Goal: Information Seeking & Learning: Learn about a topic

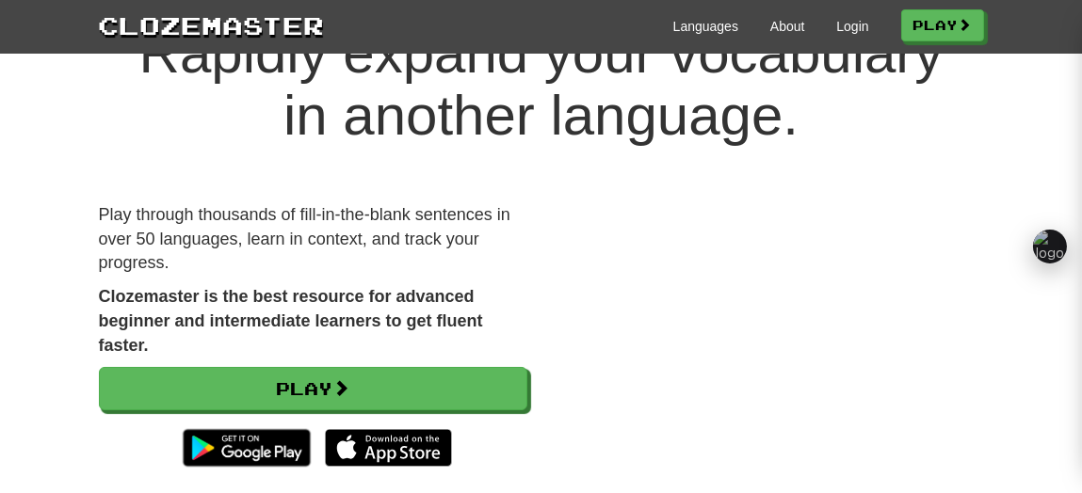
scroll to position [98, 0]
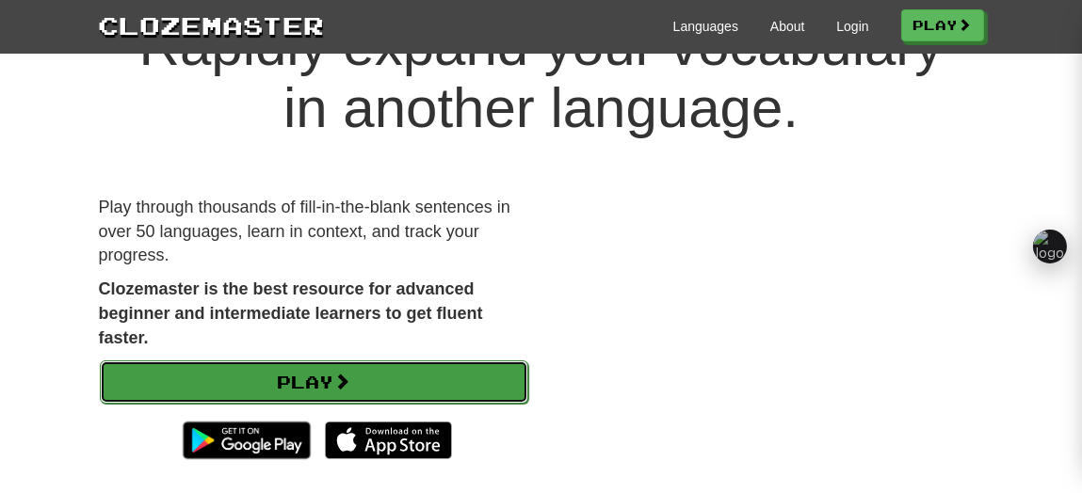
click at [378, 382] on link "Play" at bounding box center [314, 382] width 428 height 43
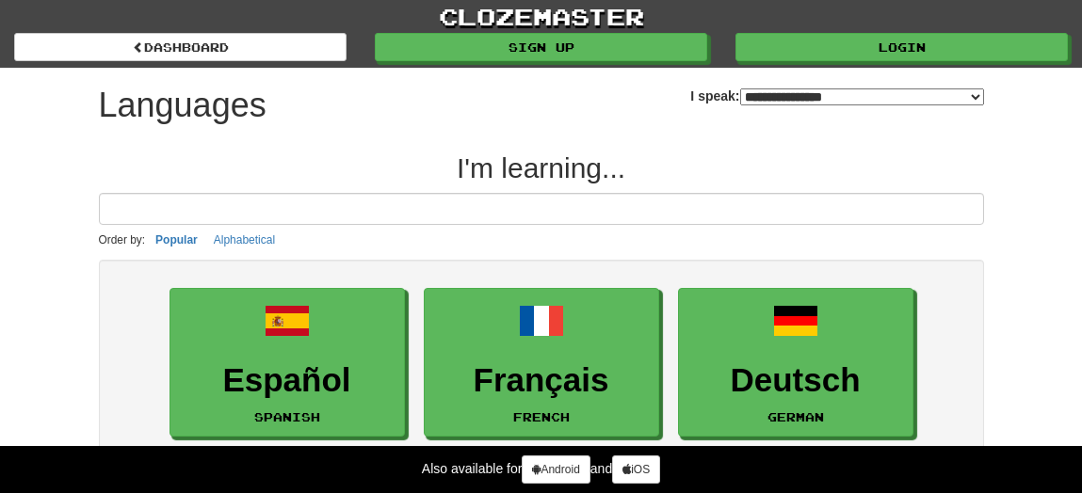
select select "*******"
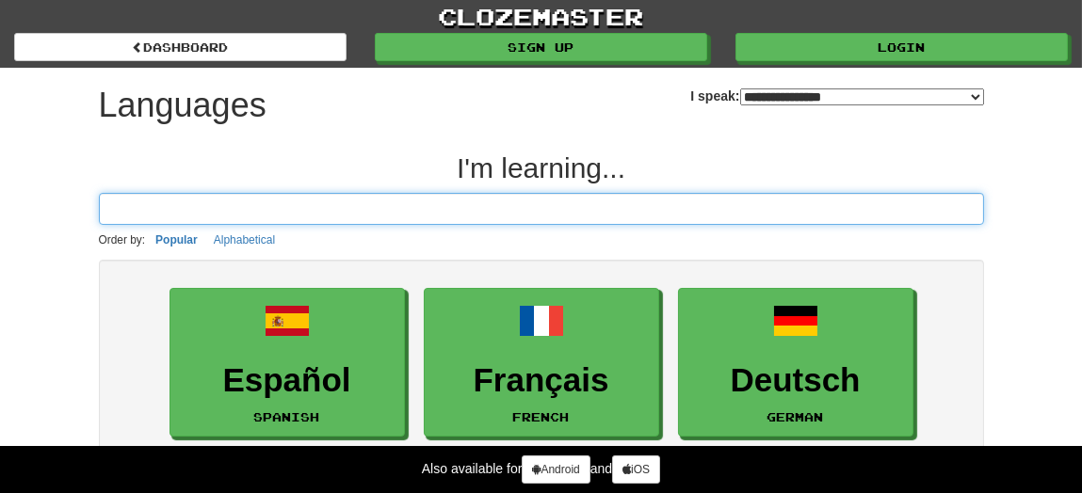
click at [548, 198] on input at bounding box center [541, 209] width 885 height 32
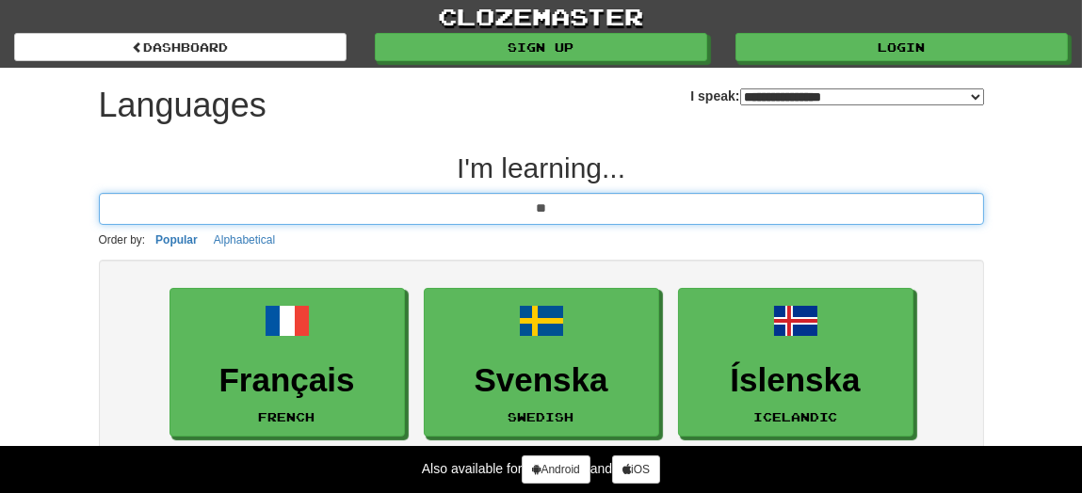
type input "*"
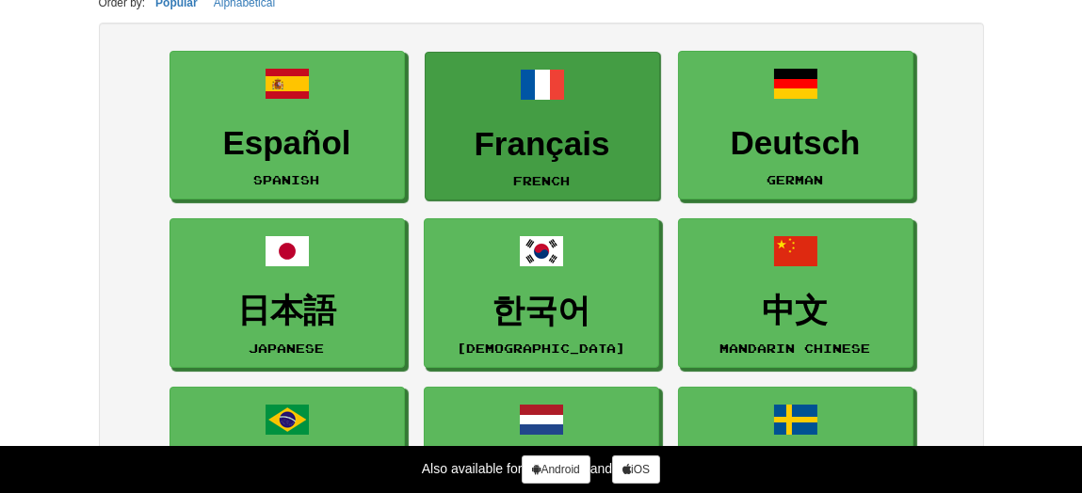
scroll to position [200, 0]
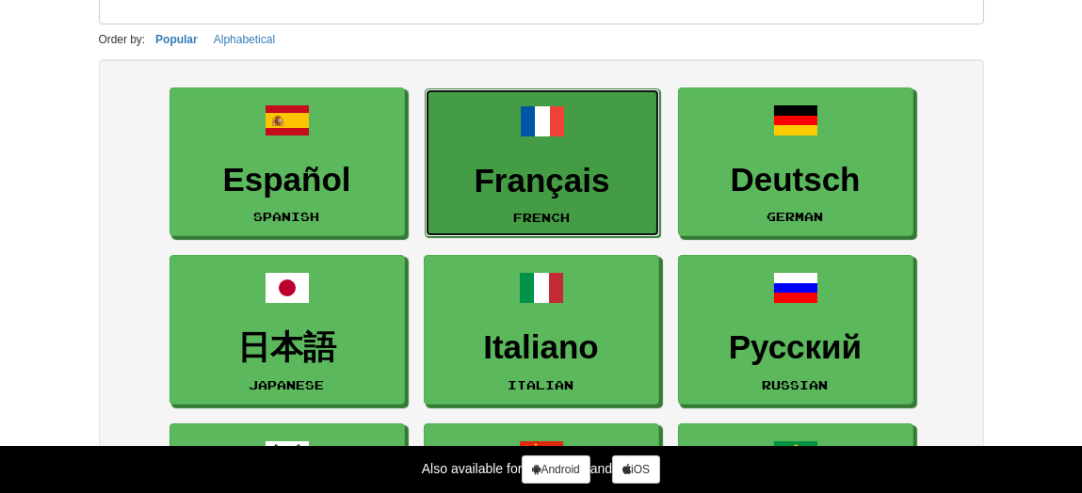
click at [577, 192] on h3 "Français" at bounding box center [542, 181] width 215 height 37
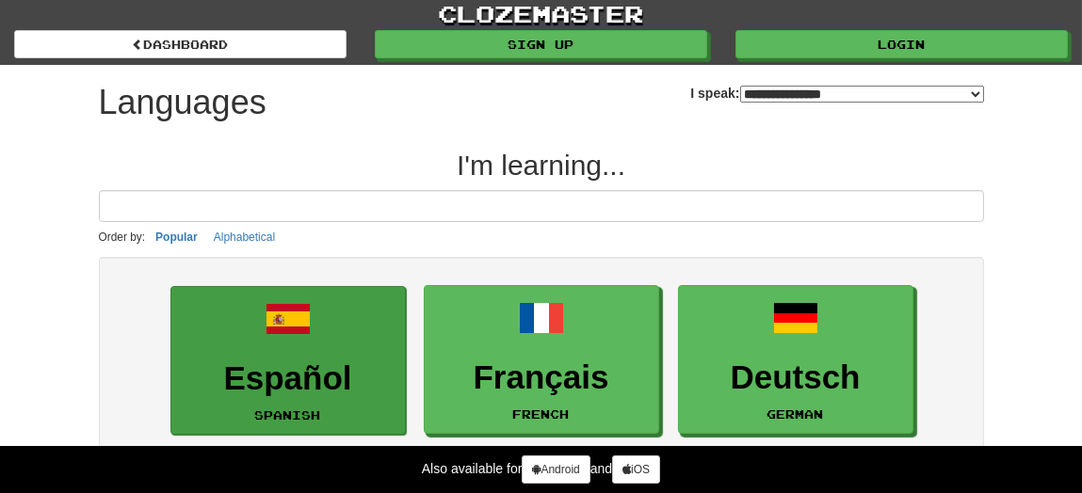
scroll to position [0, 0]
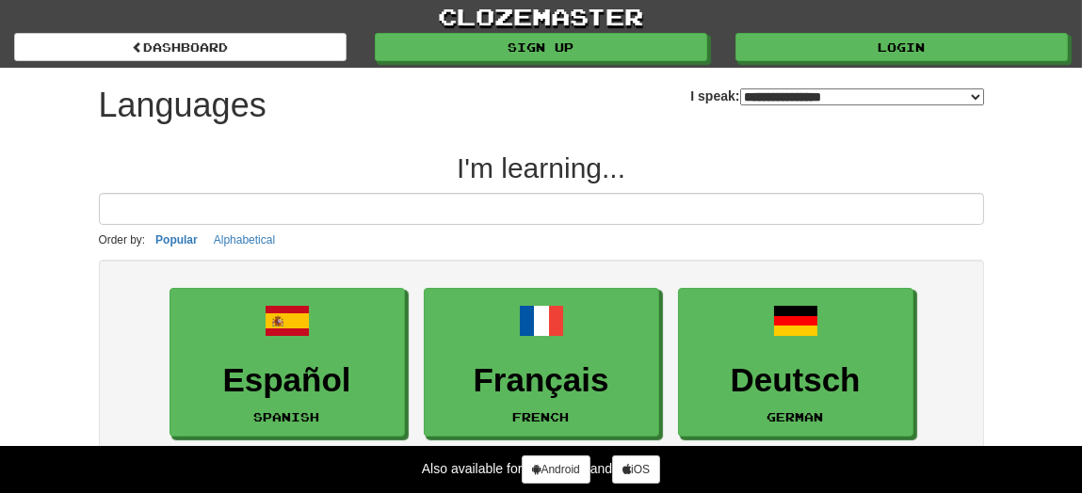
click at [740, 95] on select "**********" at bounding box center [862, 96] width 244 height 17
select select "********"
click at [740, 88] on select "**********" at bounding box center [862, 96] width 244 height 17
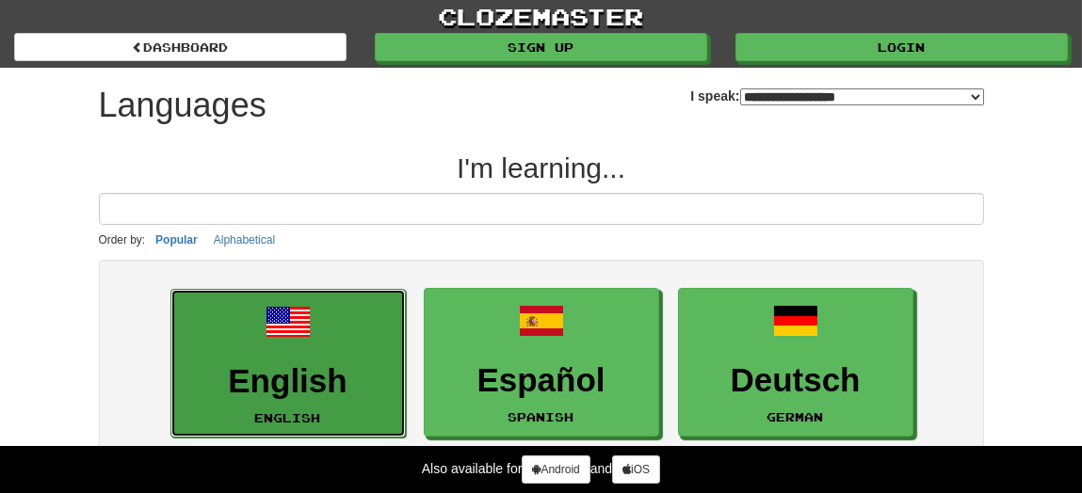
click at [281, 337] on span at bounding box center [287, 321] width 45 height 45
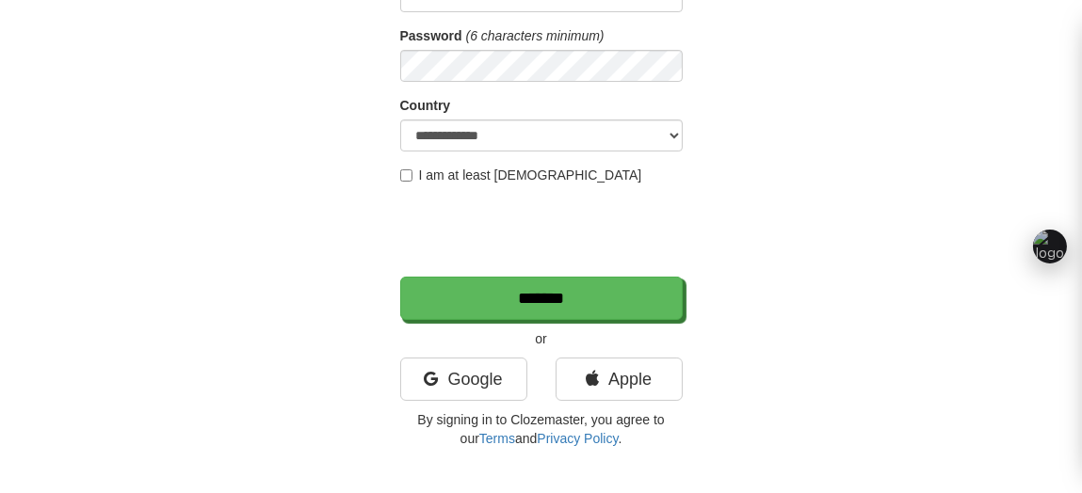
scroll to position [237, 0]
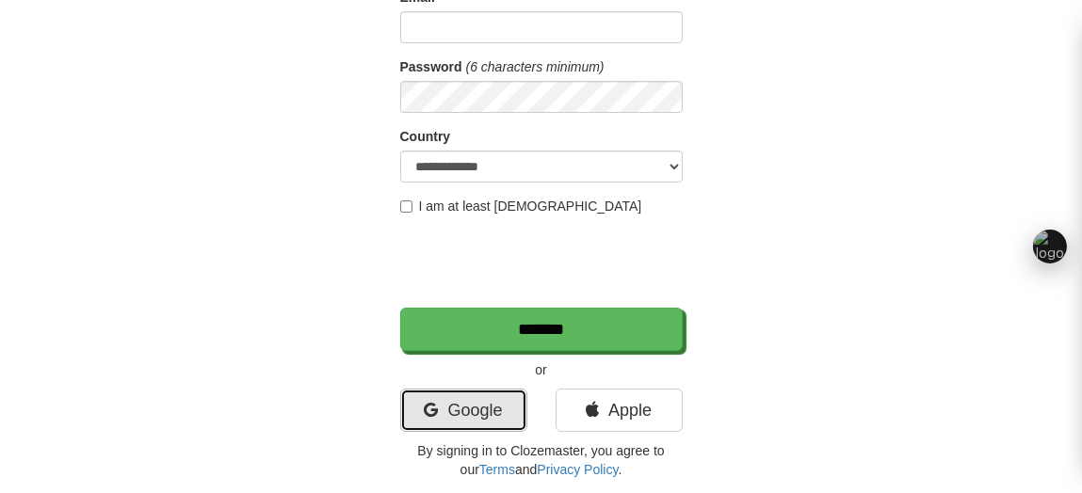
click at [441, 390] on link "Google" at bounding box center [463, 410] width 127 height 43
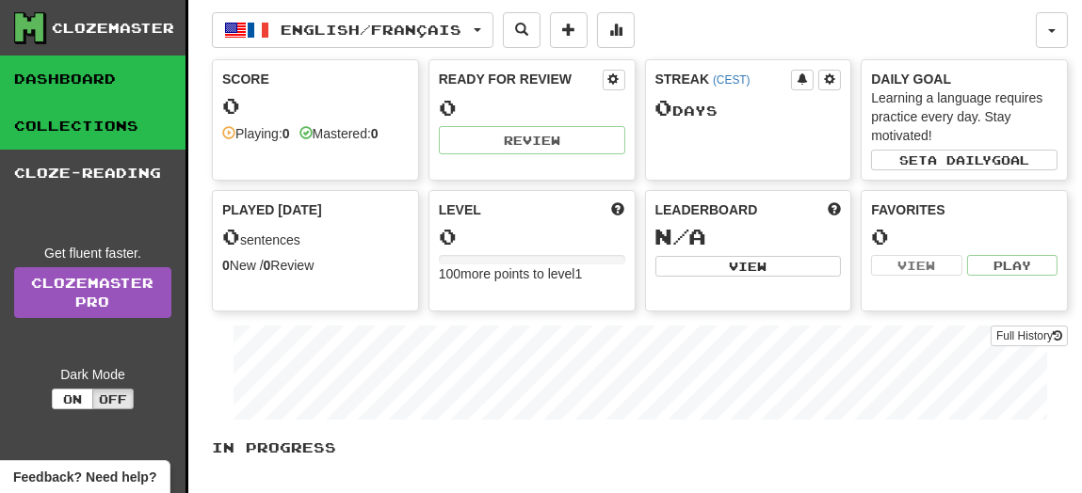
click at [145, 136] on link "Collections" at bounding box center [92, 126] width 185 height 47
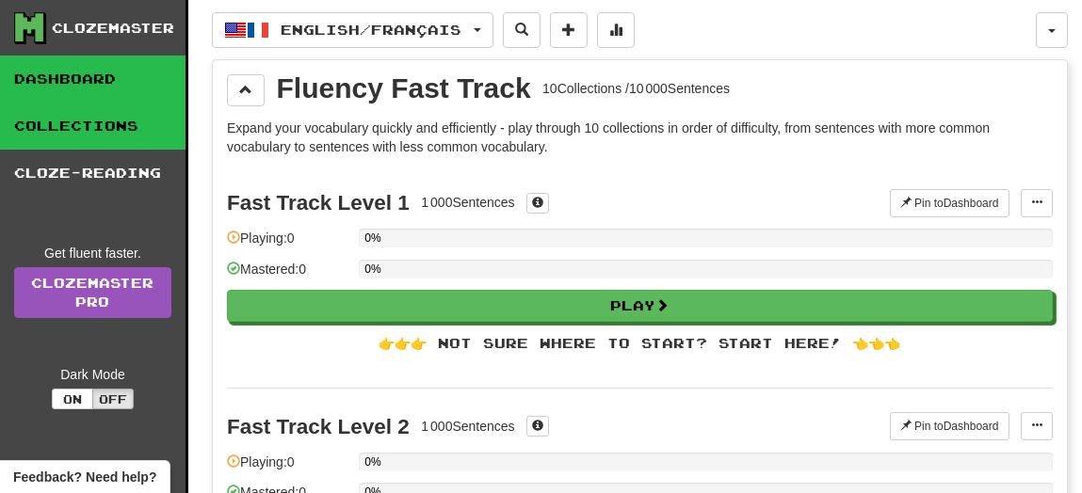
click at [131, 93] on link "Dashboard" at bounding box center [92, 79] width 185 height 47
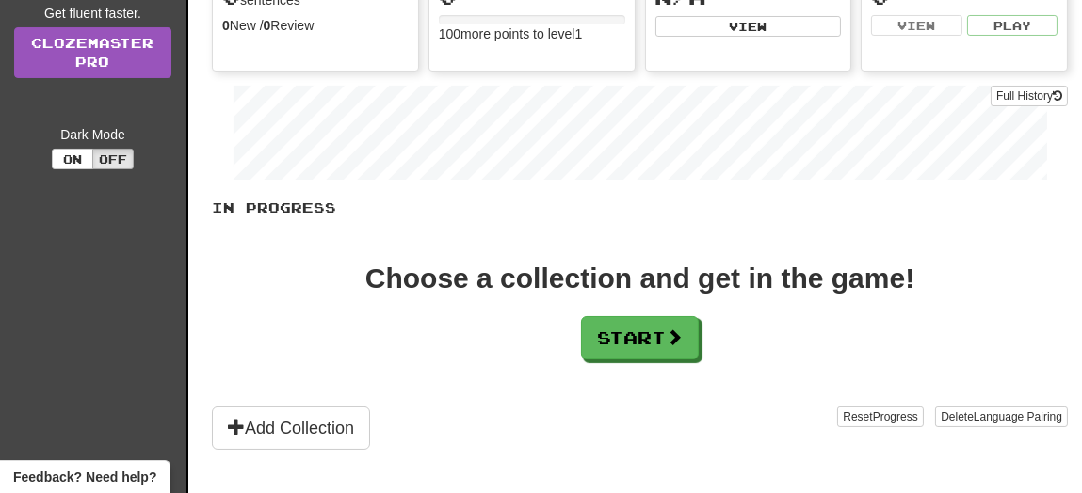
scroll to position [243, 0]
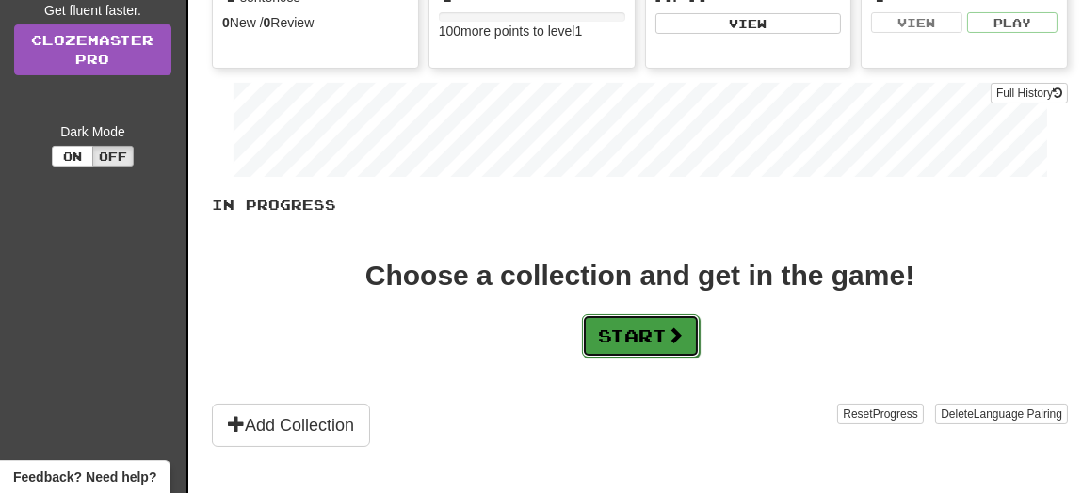
click at [609, 327] on button "Start" at bounding box center [641, 335] width 118 height 43
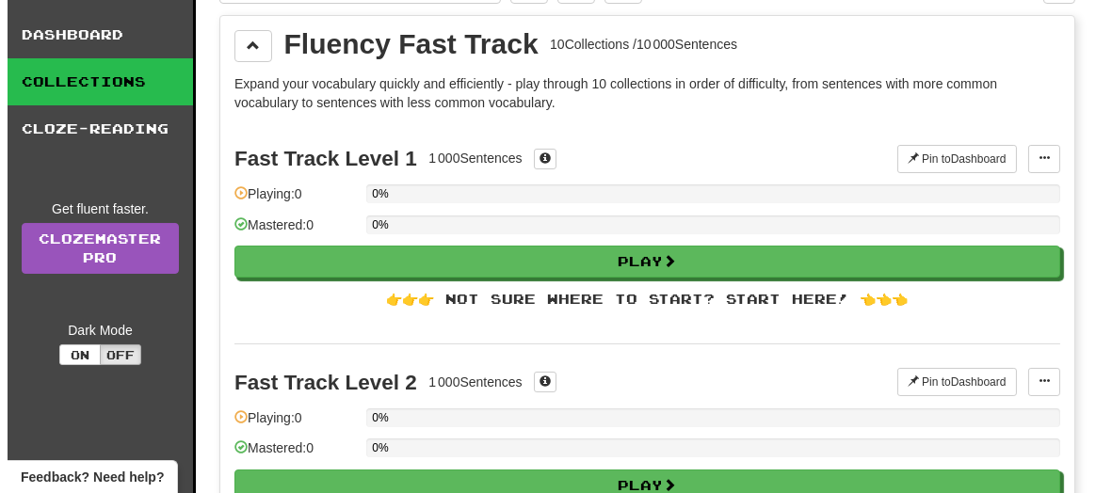
scroll to position [0, 0]
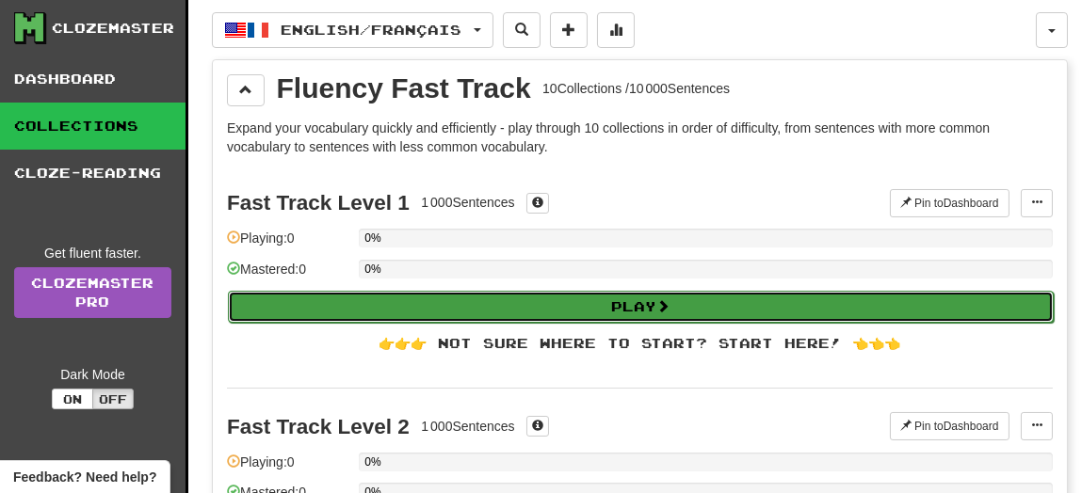
click at [591, 298] on button "Play" at bounding box center [641, 307] width 826 height 32
select select "**"
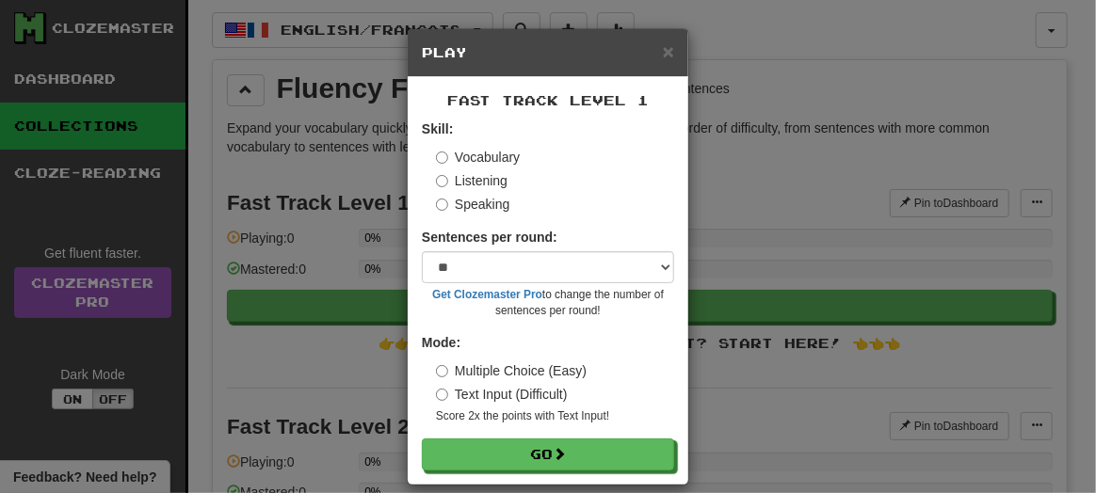
click at [468, 177] on label "Listening" at bounding box center [472, 180] width 72 height 19
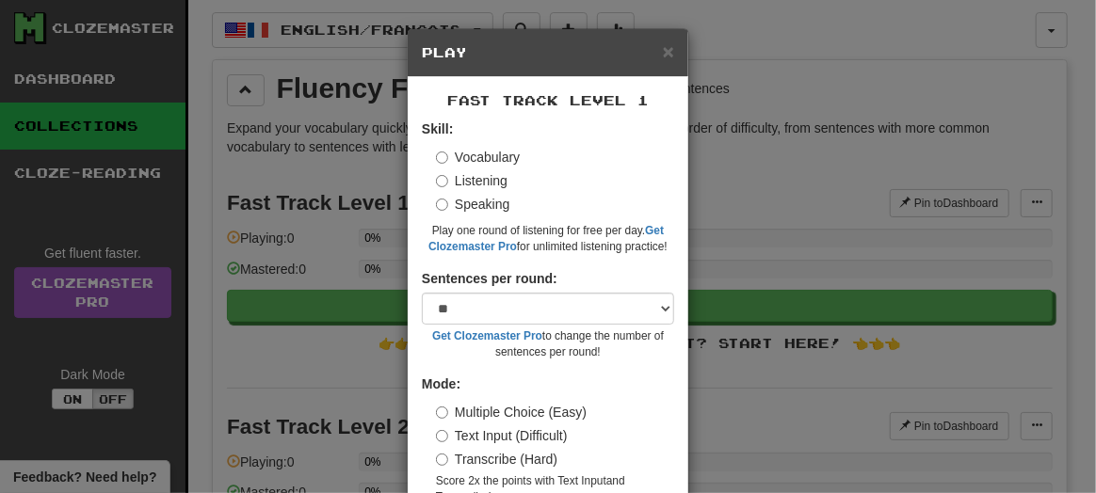
click at [467, 202] on label "Speaking" at bounding box center [472, 204] width 73 height 19
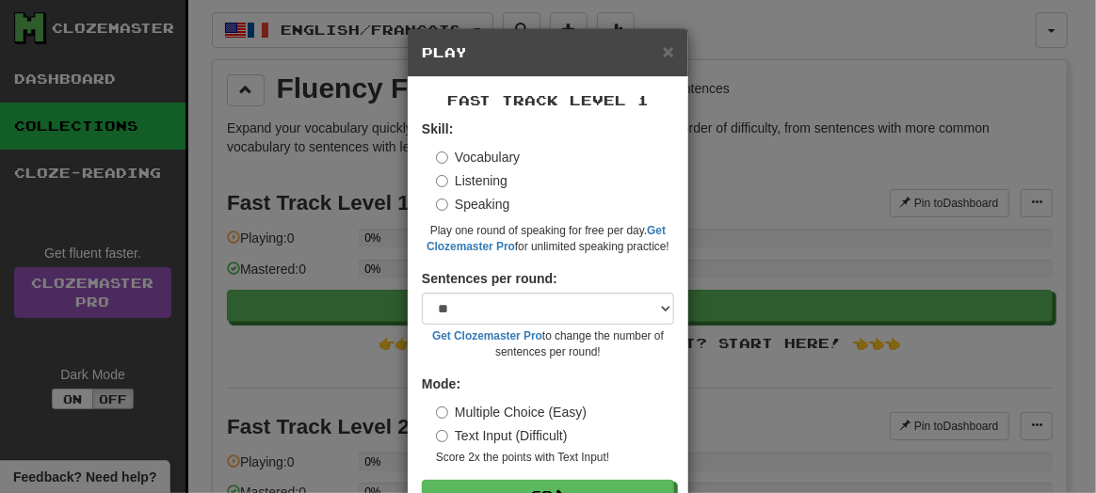
click at [481, 148] on label "Vocabulary" at bounding box center [478, 157] width 84 height 19
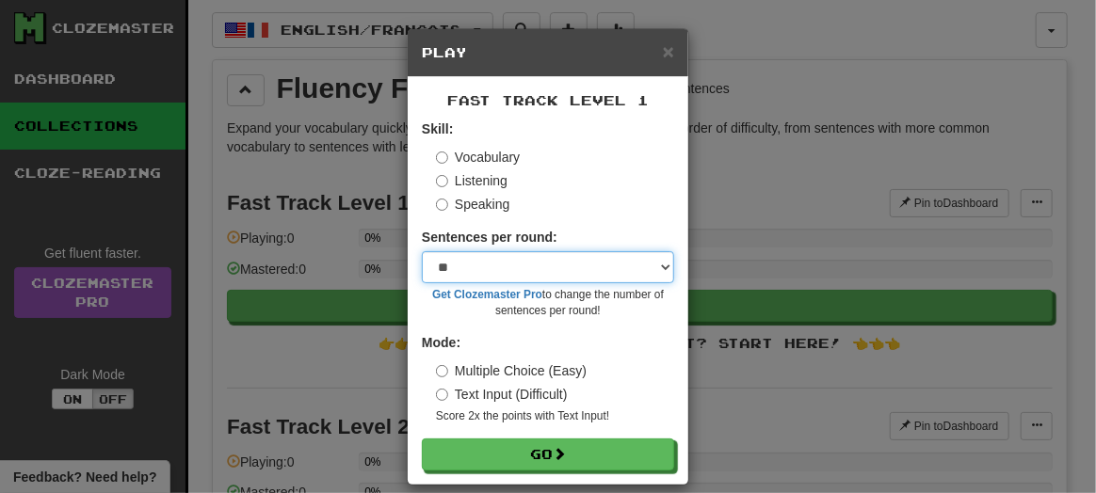
click at [491, 277] on select "* ** ** ** ** ** *** ********" at bounding box center [548, 267] width 252 height 32
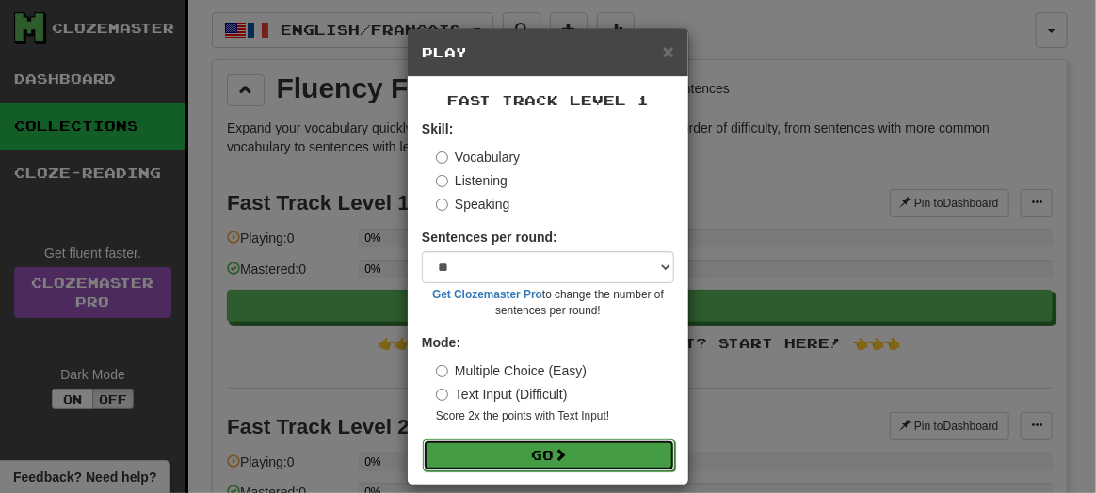
click at [498, 453] on button "Go" at bounding box center [549, 456] width 252 height 32
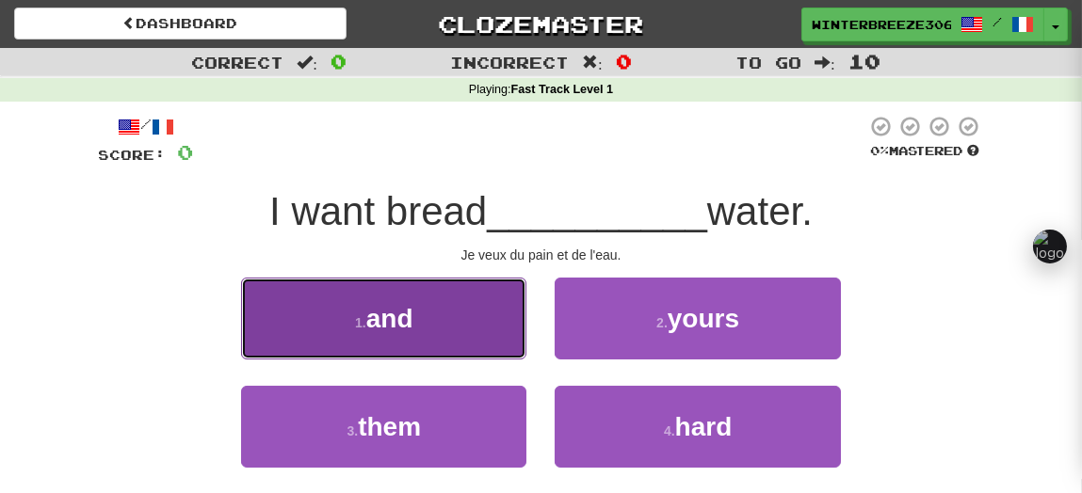
click at [489, 305] on button "1 . and" at bounding box center [383, 319] width 285 height 82
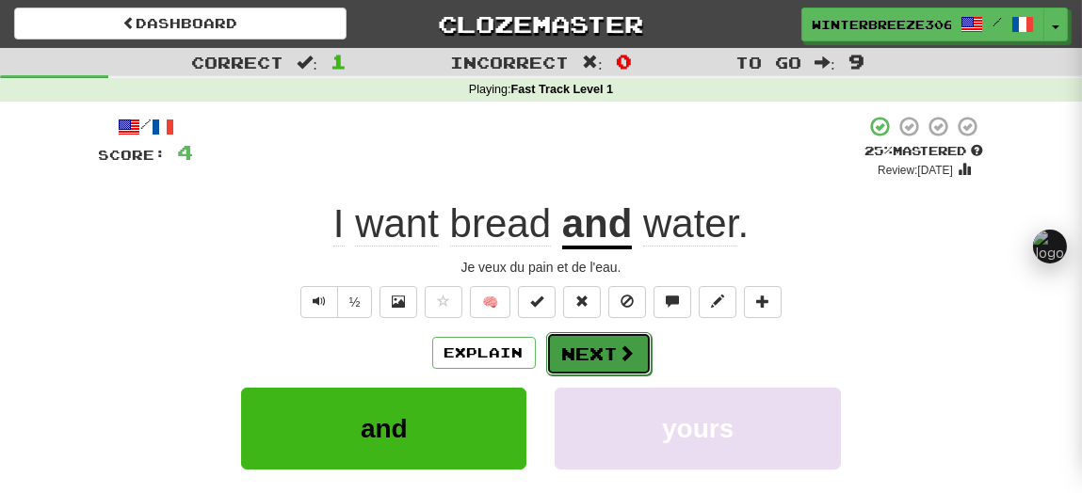
click at [575, 362] on button "Next" at bounding box center [598, 353] width 105 height 43
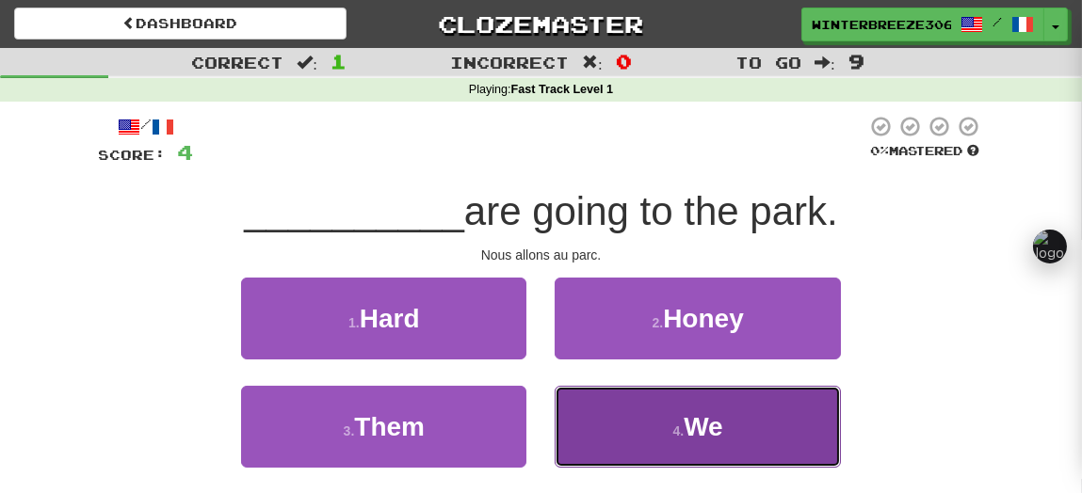
click at [596, 391] on button "4 . We" at bounding box center [696, 427] width 285 height 82
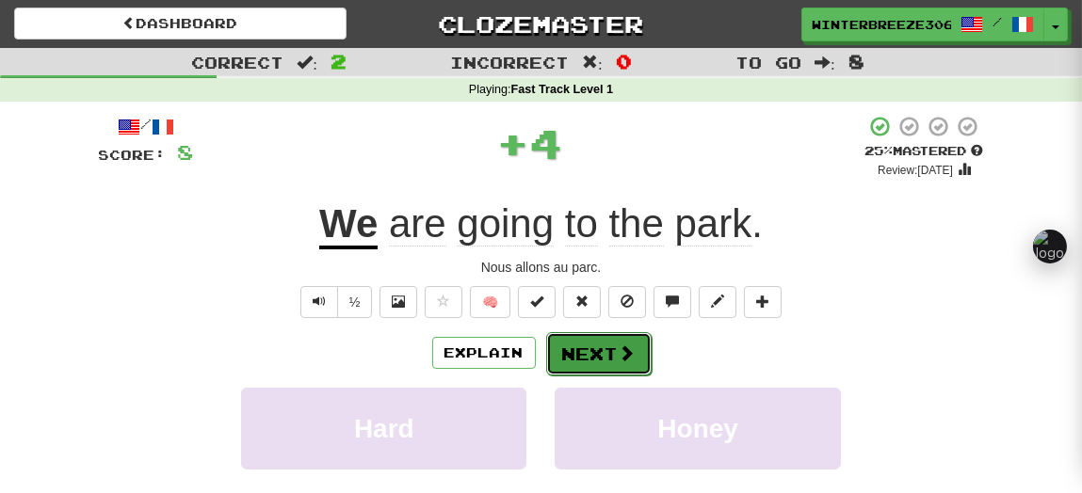
click at [585, 357] on button "Next" at bounding box center [598, 353] width 105 height 43
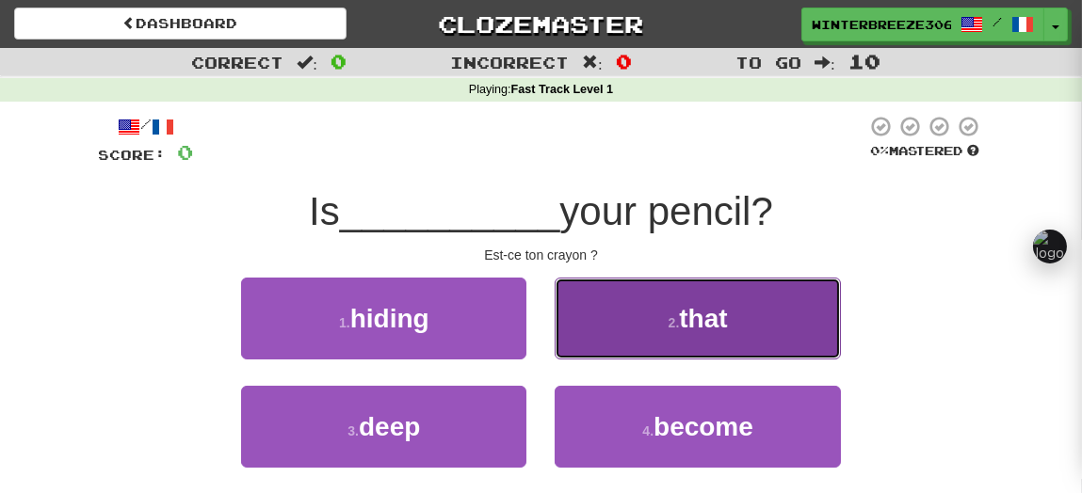
click at [663, 338] on button "2 . that" at bounding box center [696, 319] width 285 height 82
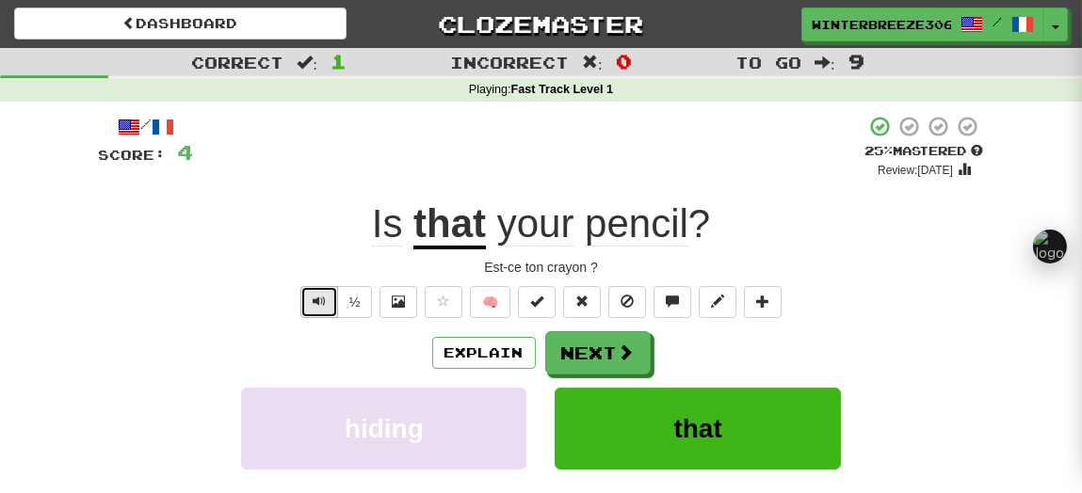
click at [313, 307] on span "Text-to-speech controls" at bounding box center [319, 301] width 13 height 13
click at [301, 310] on button "Text-to-speech controls" at bounding box center [319, 302] width 38 height 32
click at [399, 310] on button at bounding box center [398, 302] width 38 height 32
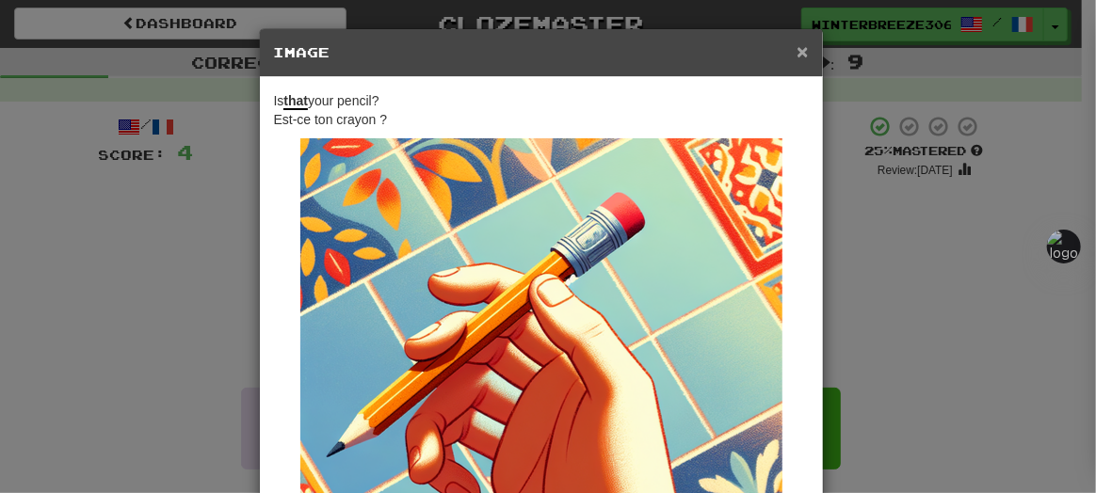
click at [796, 54] on span "×" at bounding box center [801, 51] width 11 height 22
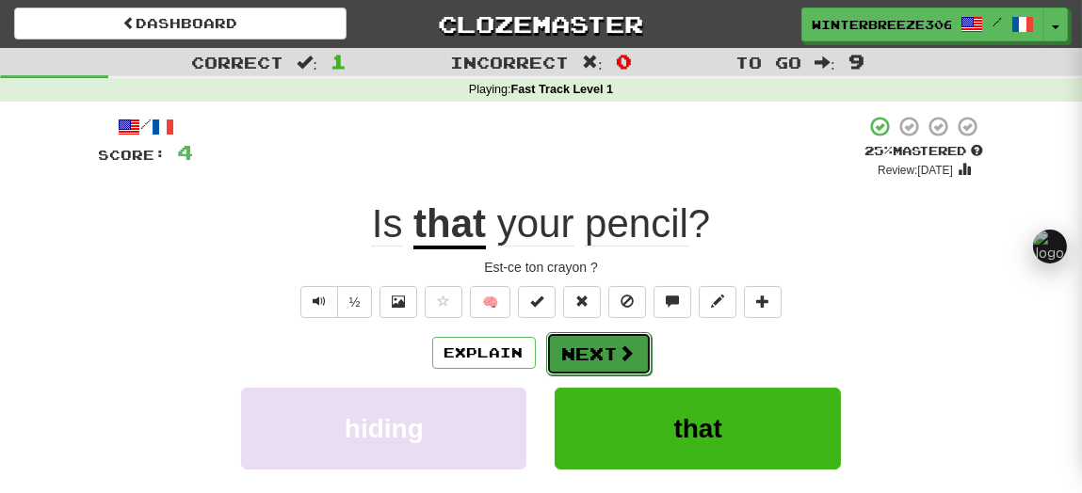
click at [602, 356] on button "Next" at bounding box center [598, 353] width 105 height 43
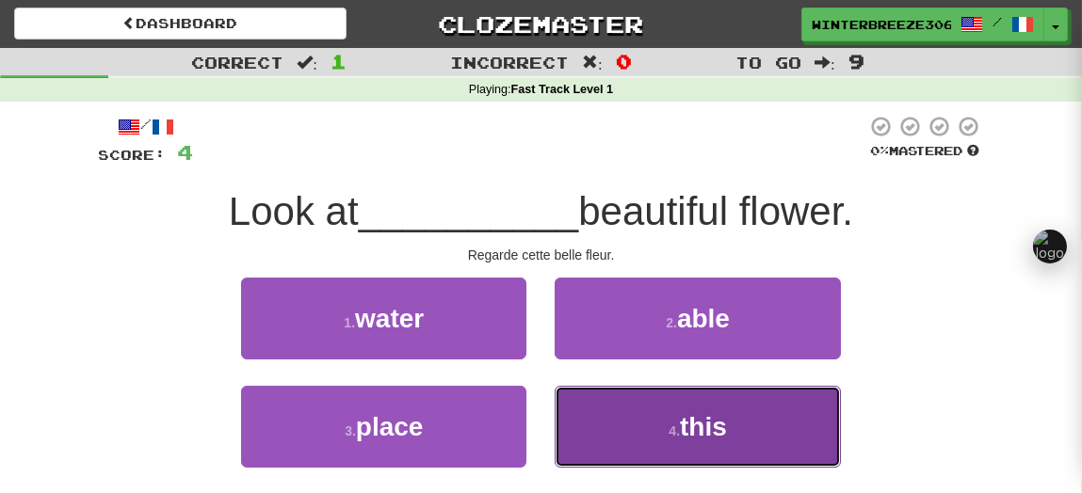
click at [614, 409] on button "4 . this" at bounding box center [696, 427] width 285 height 82
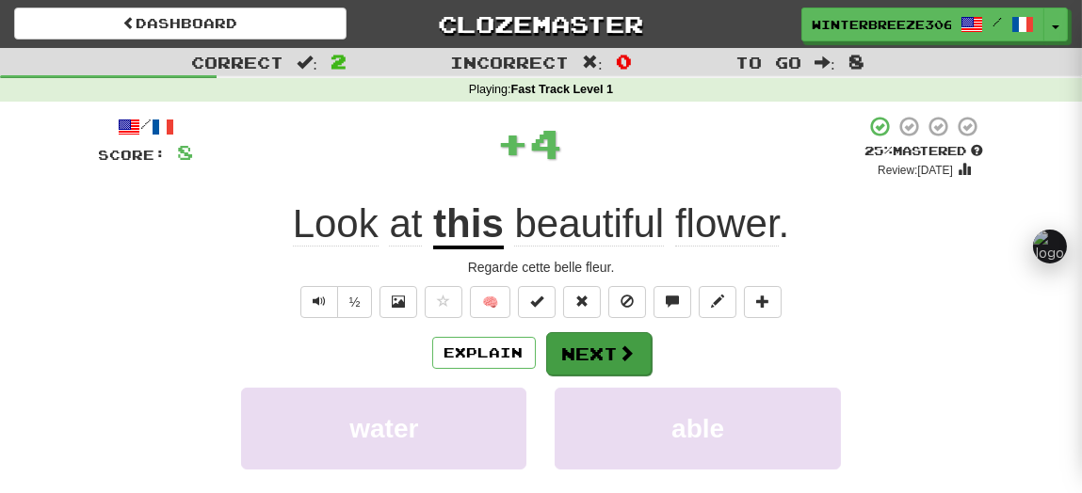
click at [584, 373] on div "Explain Next" at bounding box center [541, 352] width 885 height 43
click at [587, 360] on button "Next" at bounding box center [598, 353] width 105 height 43
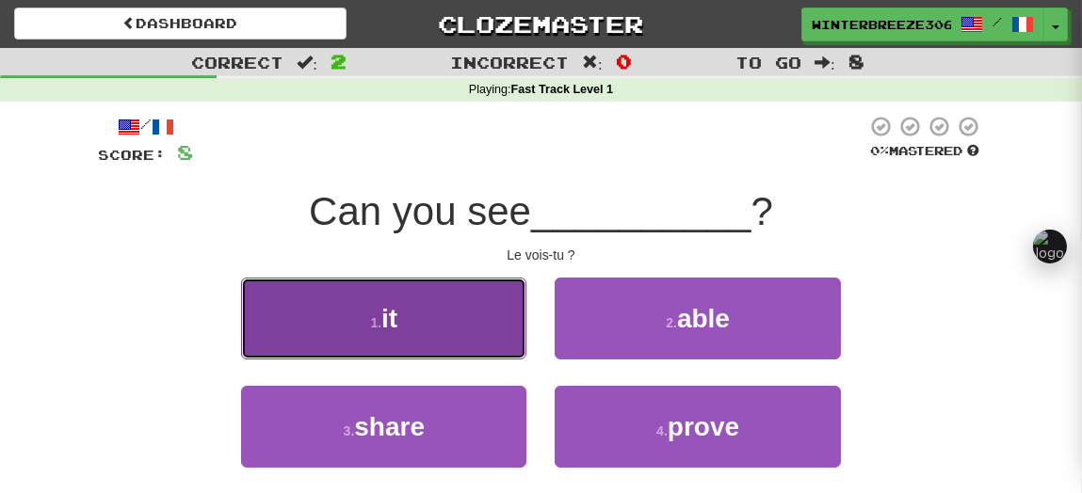
click at [485, 291] on button "1 . it" at bounding box center [383, 319] width 285 height 82
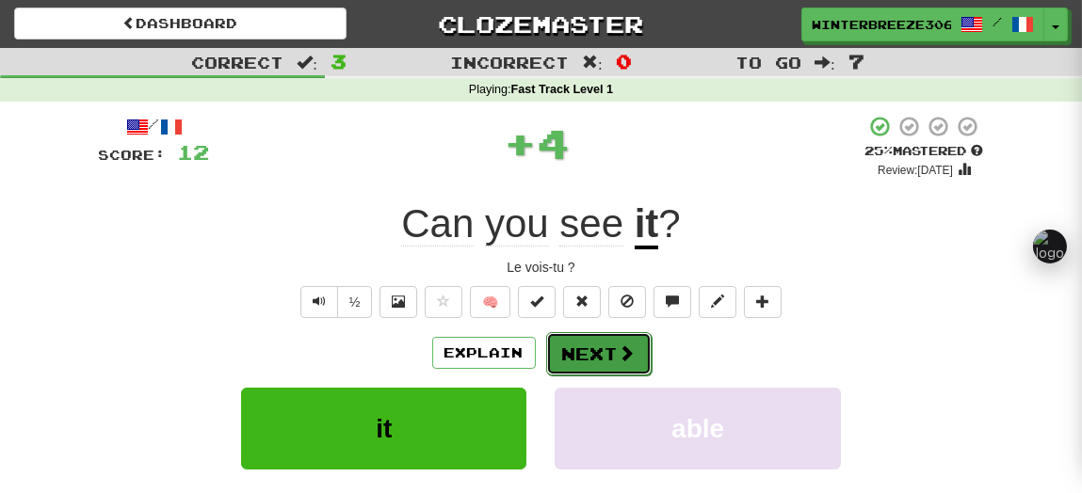
click at [635, 353] on button "Next" at bounding box center [598, 353] width 105 height 43
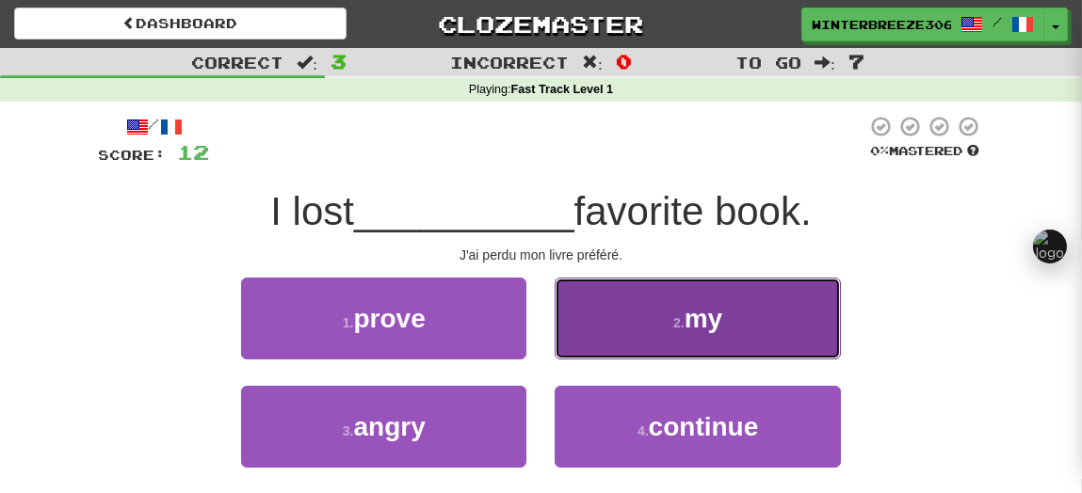
click at [622, 309] on button "2 . my" at bounding box center [696, 319] width 285 height 82
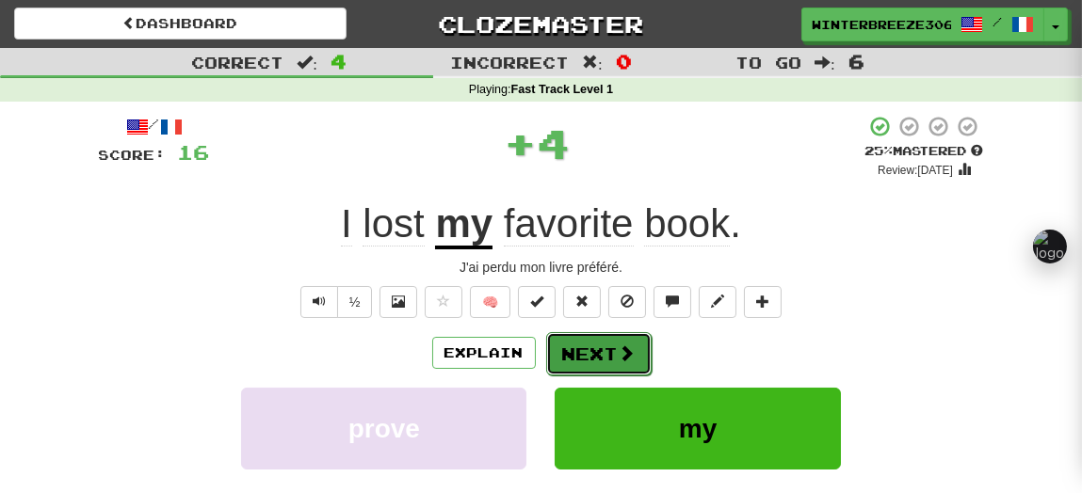
click at [610, 368] on button "Next" at bounding box center [598, 353] width 105 height 43
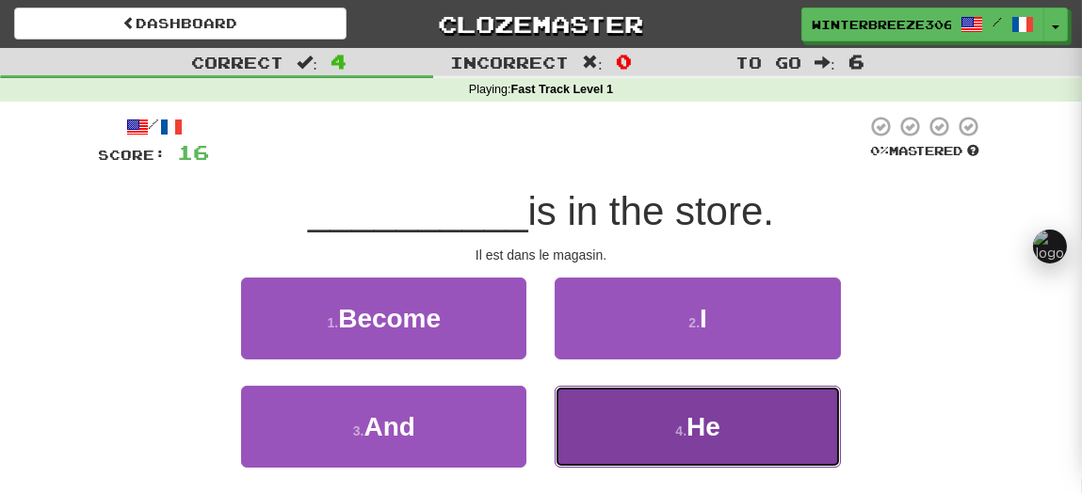
click at [619, 431] on button "4 . He" at bounding box center [696, 427] width 285 height 82
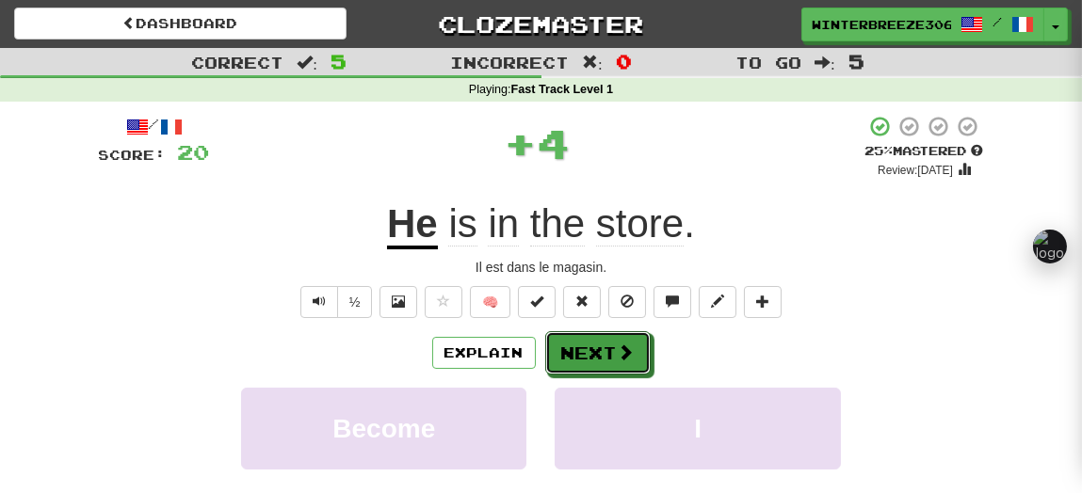
click at [576, 331] on div "Explain Next" at bounding box center [541, 352] width 885 height 43
click at [575, 342] on button "Next" at bounding box center [598, 353] width 105 height 43
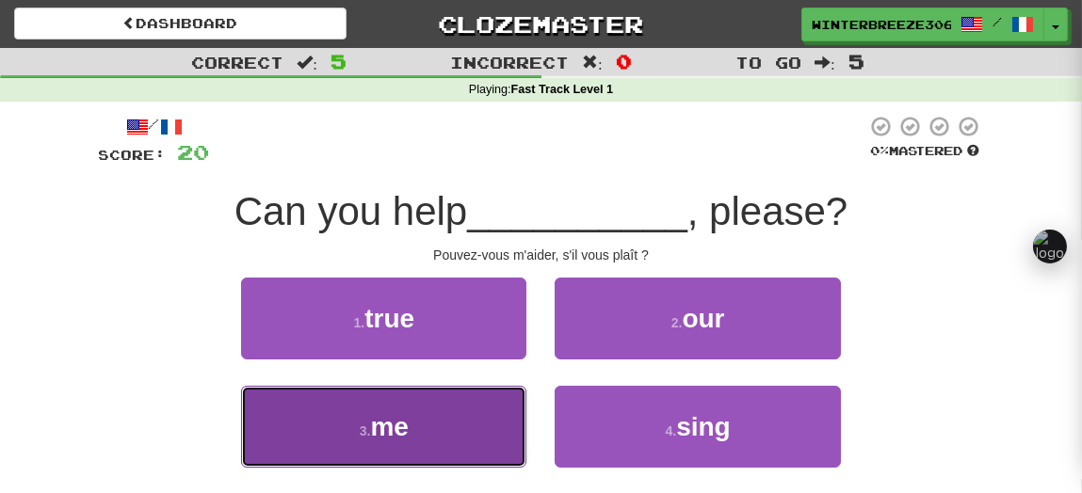
click at [485, 423] on button "3 . me" at bounding box center [383, 427] width 285 height 82
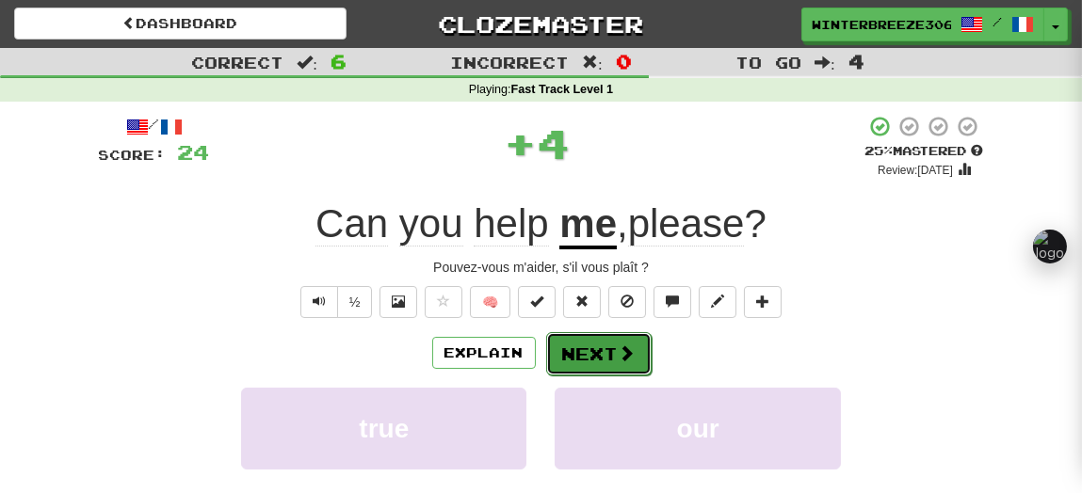
click at [579, 345] on button "Next" at bounding box center [598, 353] width 105 height 43
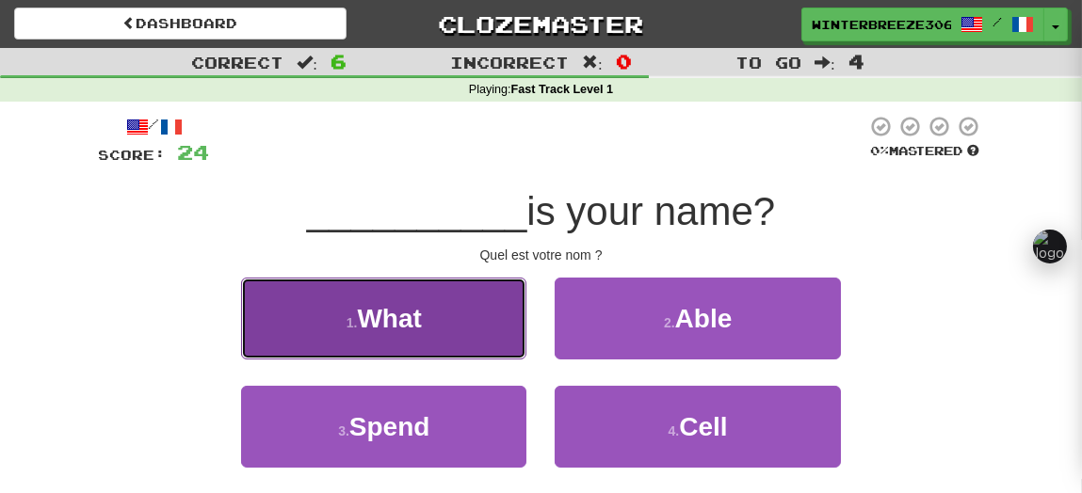
click at [506, 350] on button "1 . What" at bounding box center [383, 319] width 285 height 82
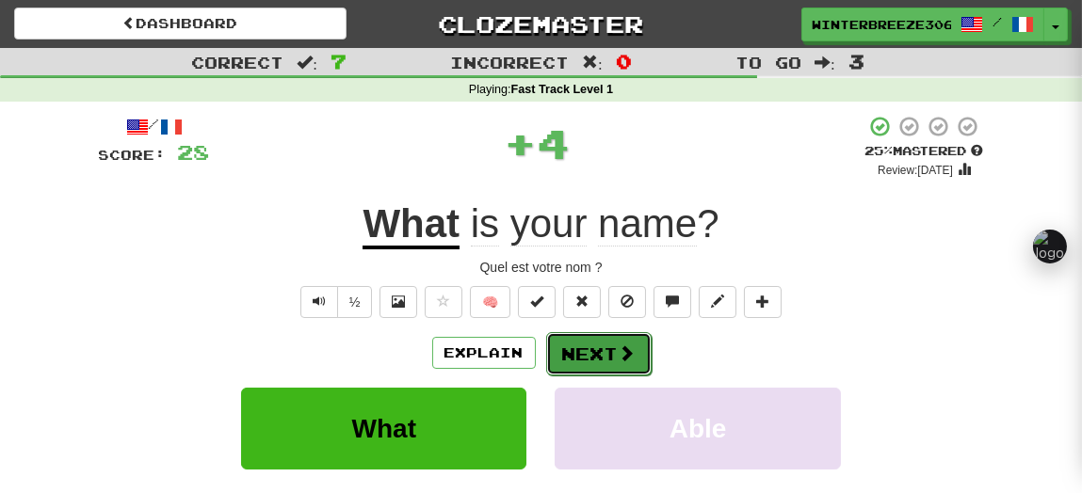
click at [580, 353] on button "Next" at bounding box center [598, 353] width 105 height 43
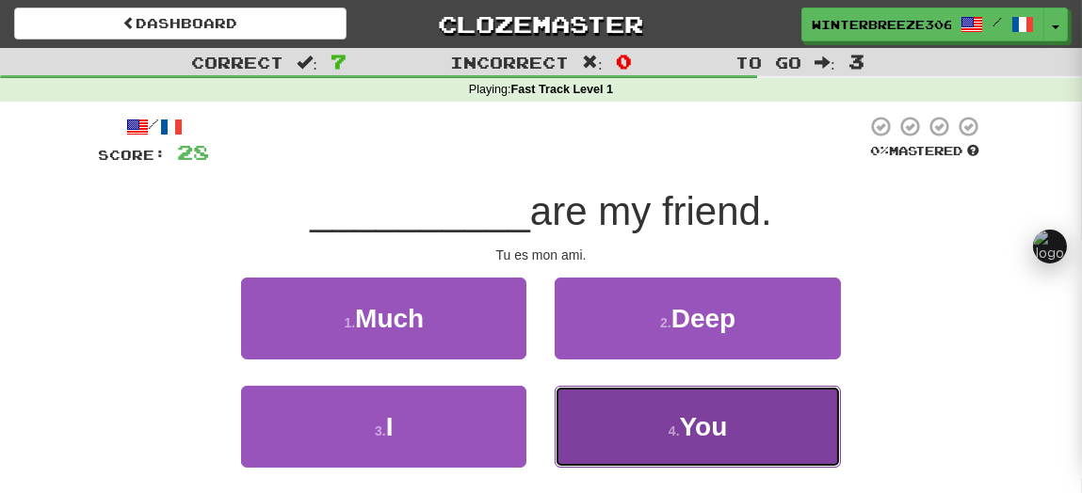
click at [640, 429] on button "4 . You" at bounding box center [696, 427] width 285 height 82
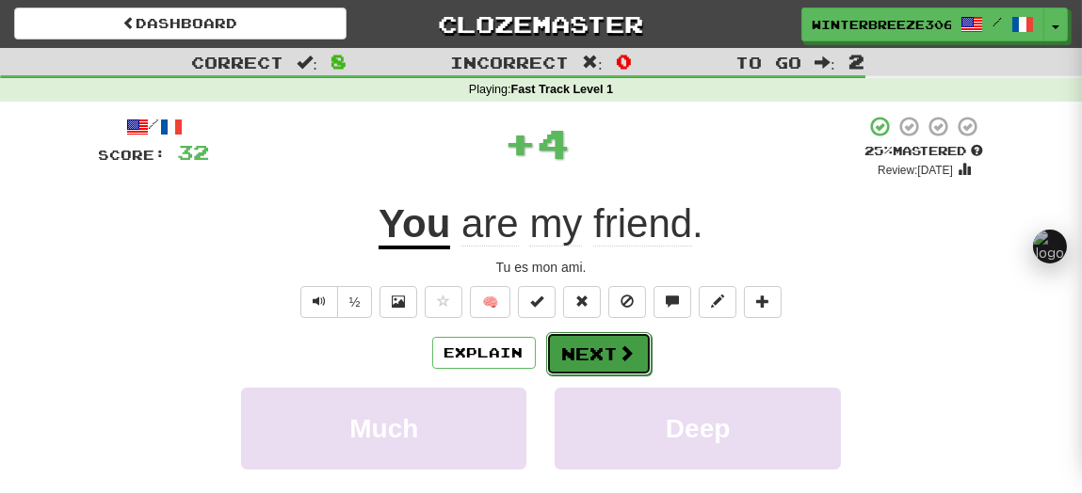
click at [574, 346] on button "Next" at bounding box center [598, 353] width 105 height 43
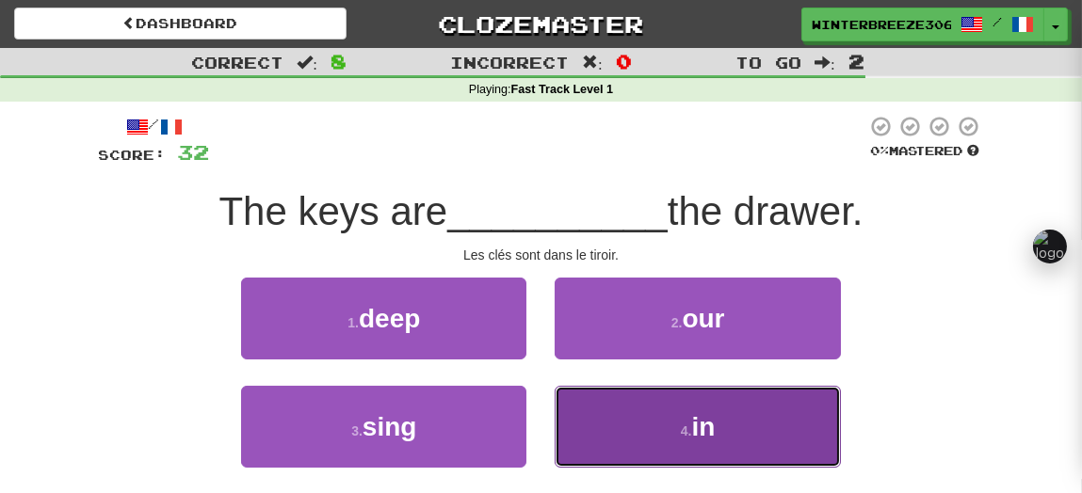
click at [674, 440] on button "4 . in" at bounding box center [696, 427] width 285 height 82
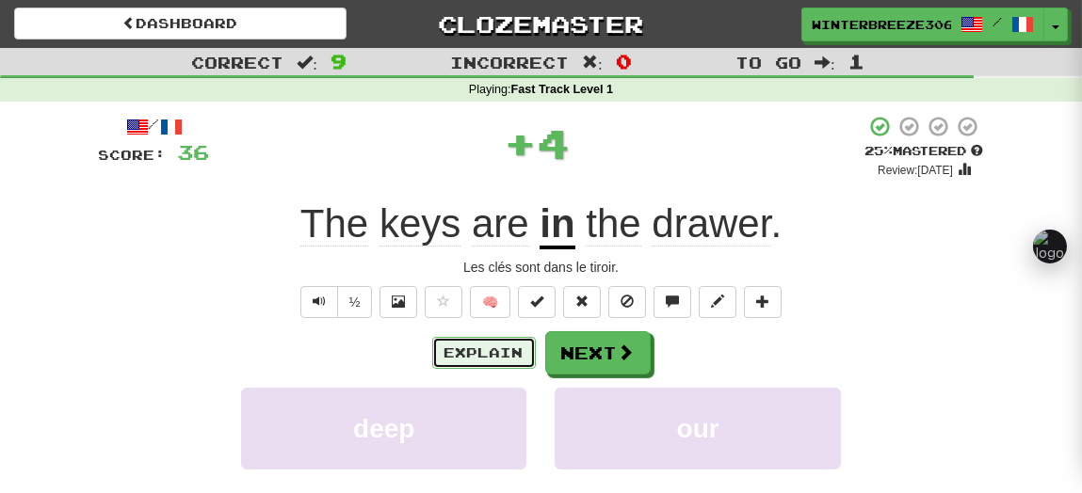
click at [508, 362] on button "Explain" at bounding box center [484, 353] width 104 height 32
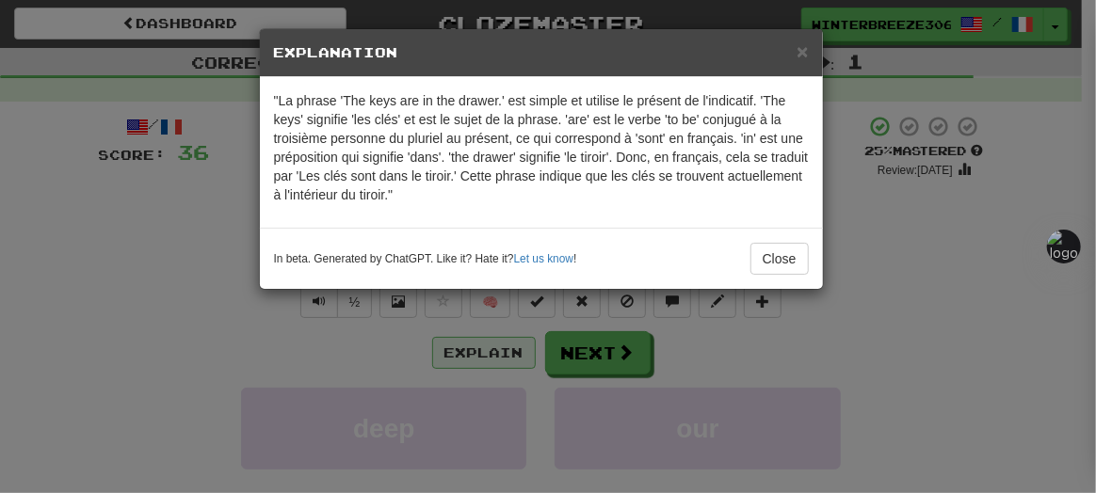
click at [508, 362] on div "× Explanation "La phrase 'The keys are in the drawer.' est simple et utilise le…" at bounding box center [548, 246] width 1096 height 493
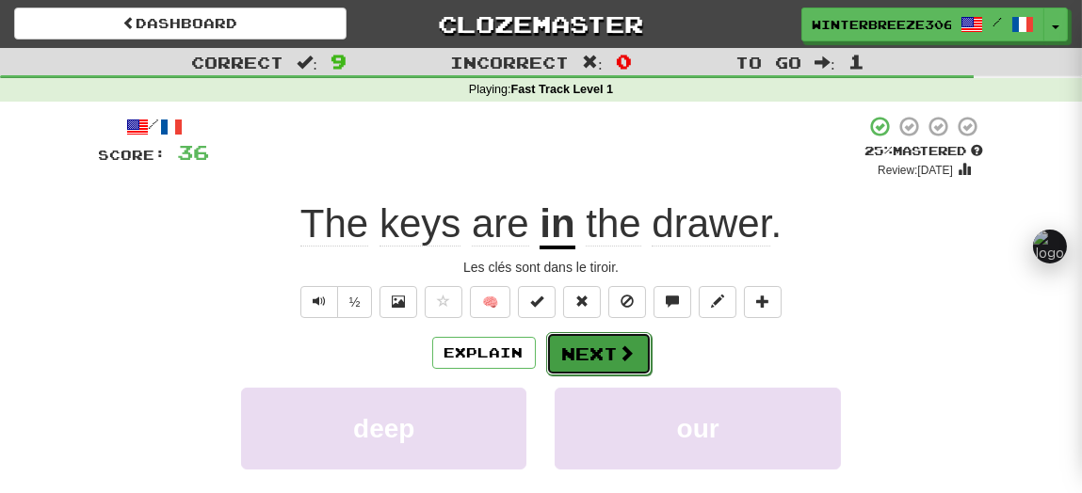
click at [577, 358] on button "Next" at bounding box center [598, 353] width 105 height 43
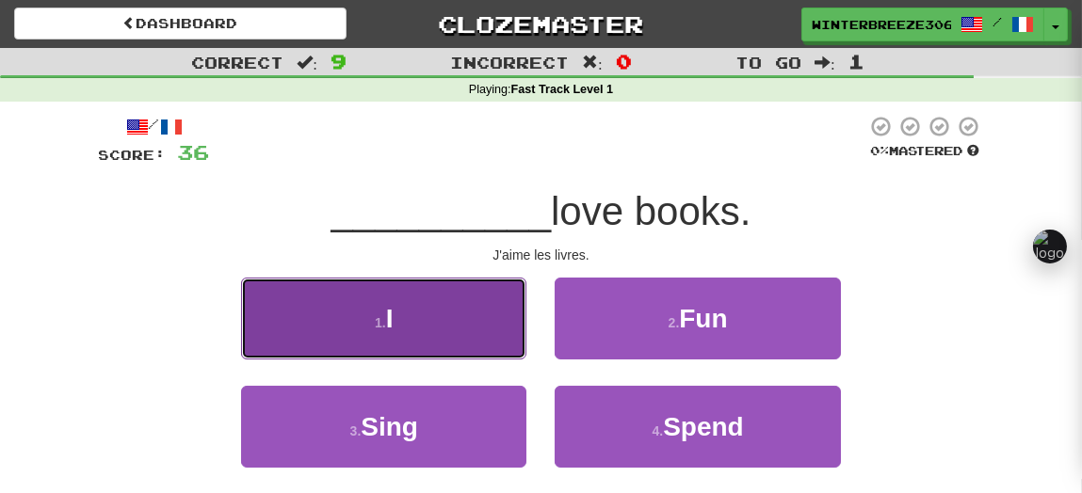
click at [505, 343] on button "1 . I" at bounding box center [383, 319] width 285 height 82
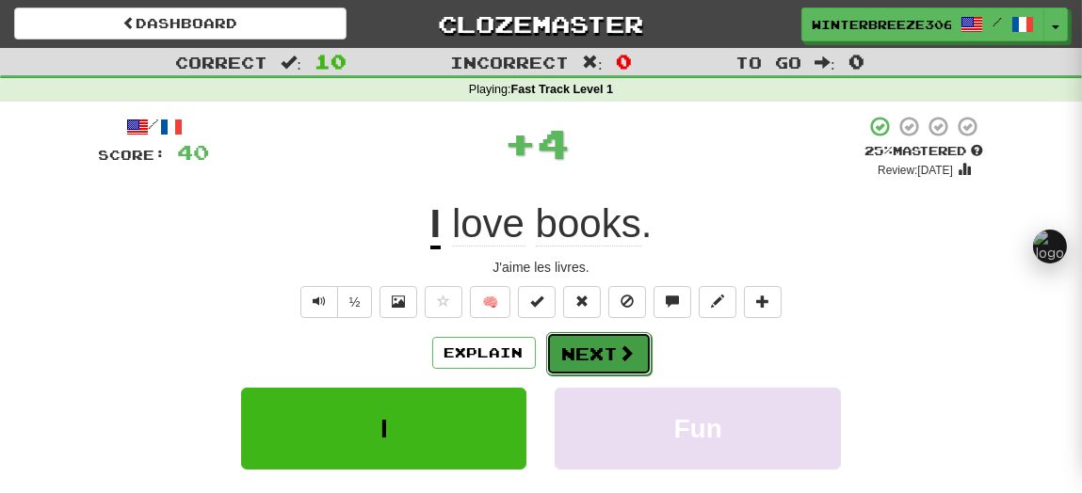
click at [602, 361] on button "Next" at bounding box center [598, 353] width 105 height 43
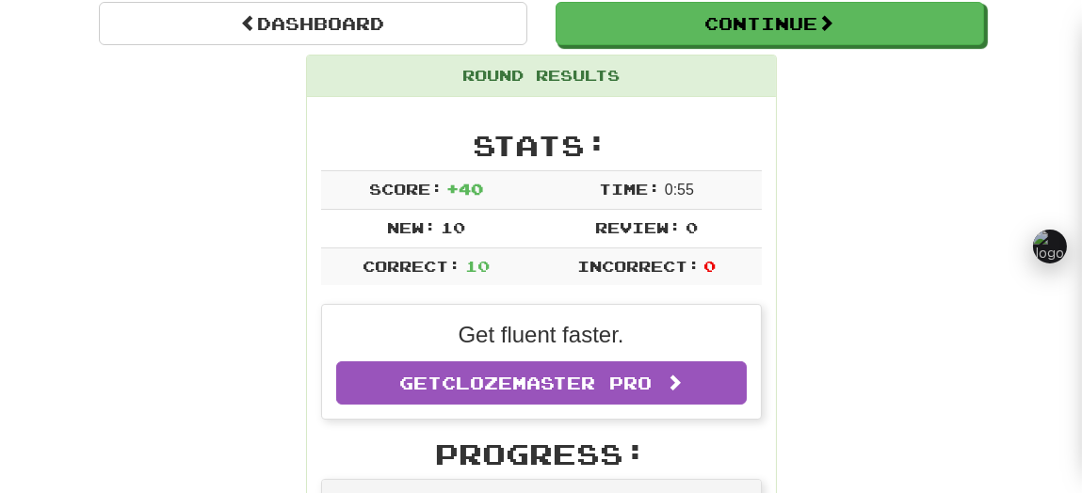
scroll to position [181, 0]
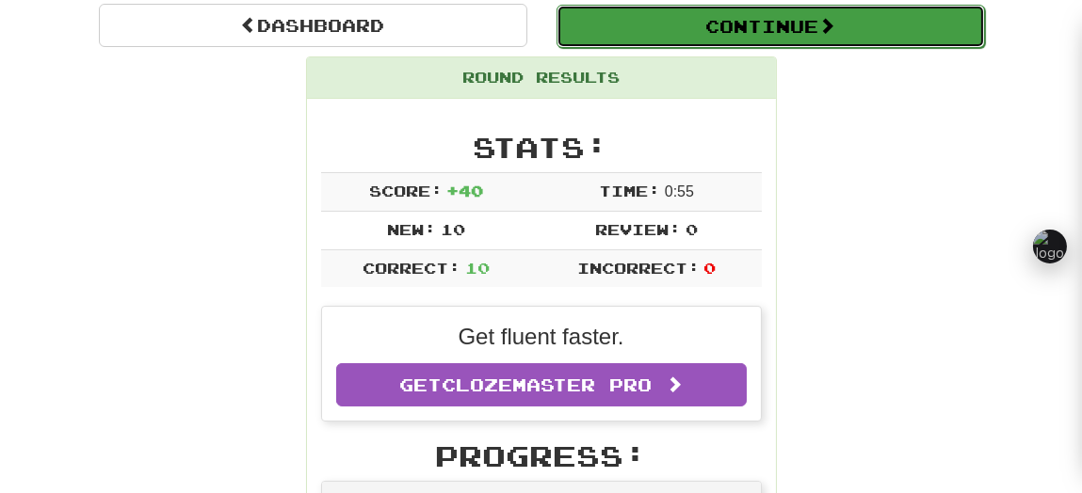
click at [741, 31] on button "Continue" at bounding box center [770, 26] width 428 height 43
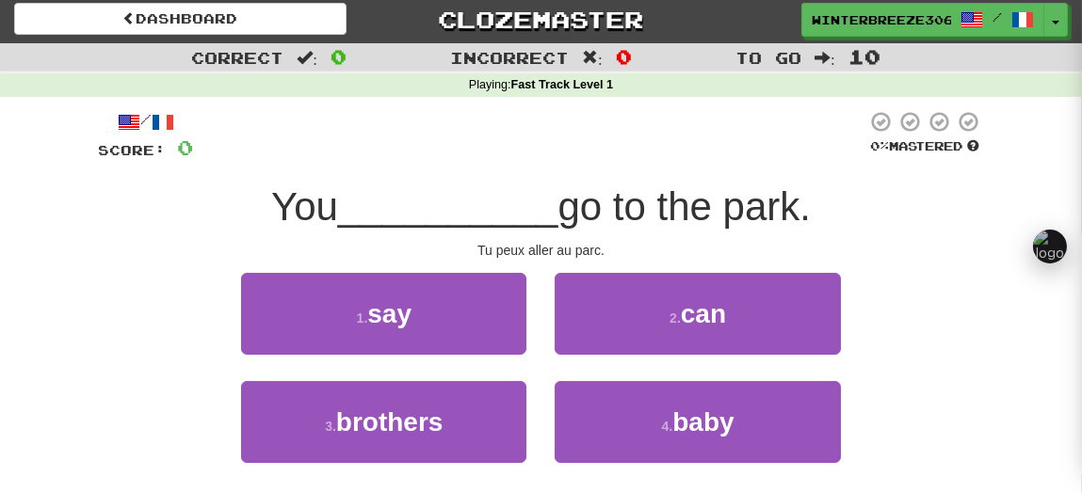
scroll to position [4, 0]
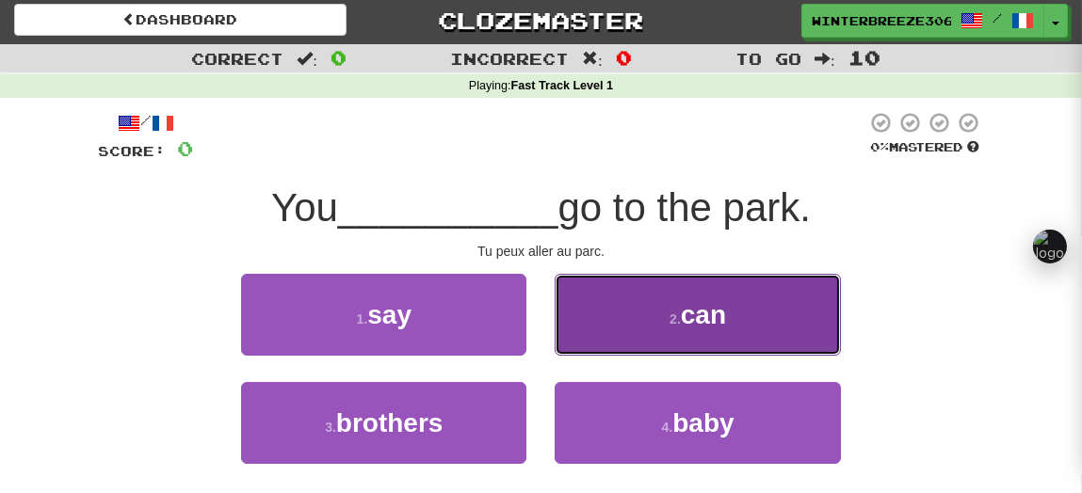
click at [680, 329] on button "2 . can" at bounding box center [696, 315] width 285 height 82
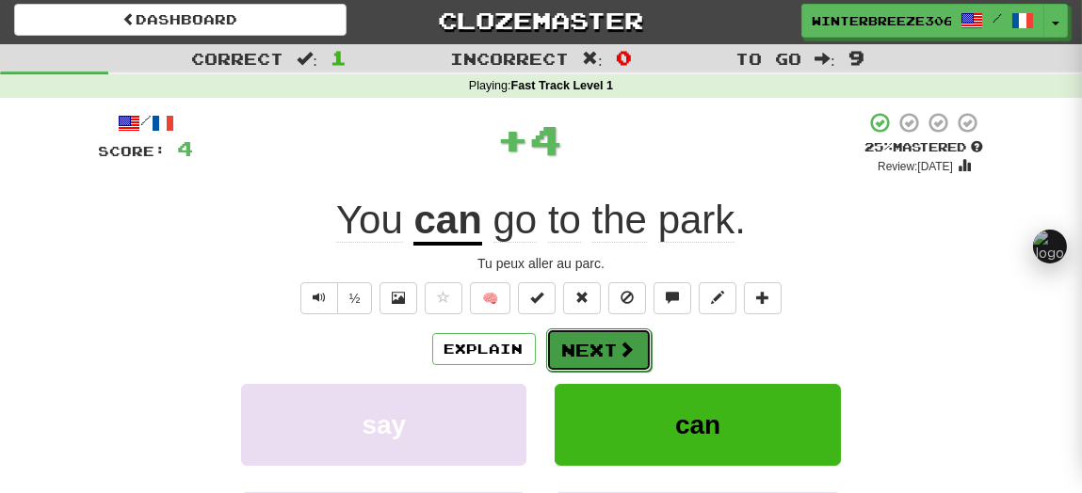
click at [622, 366] on button "Next" at bounding box center [598, 350] width 105 height 43
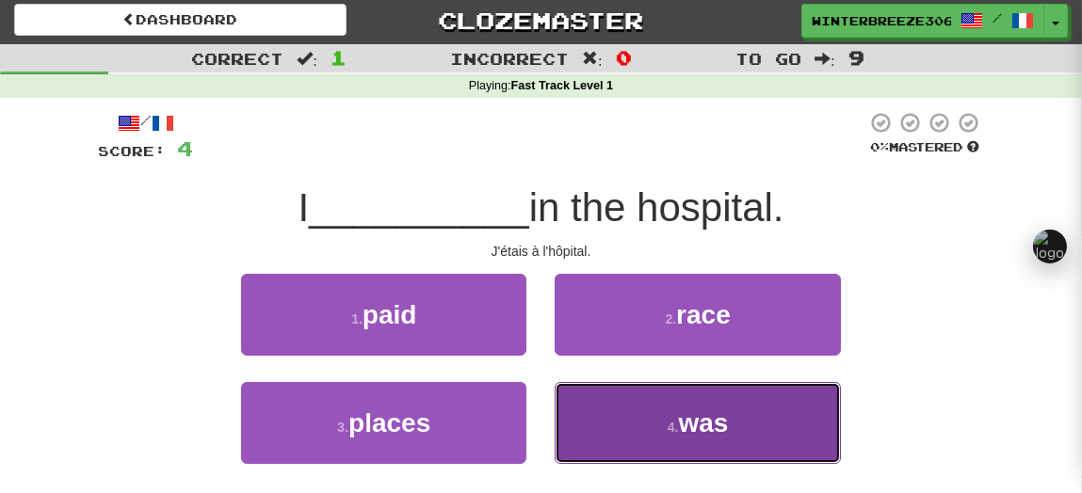
click at [695, 451] on button "4 . was" at bounding box center [696, 423] width 285 height 82
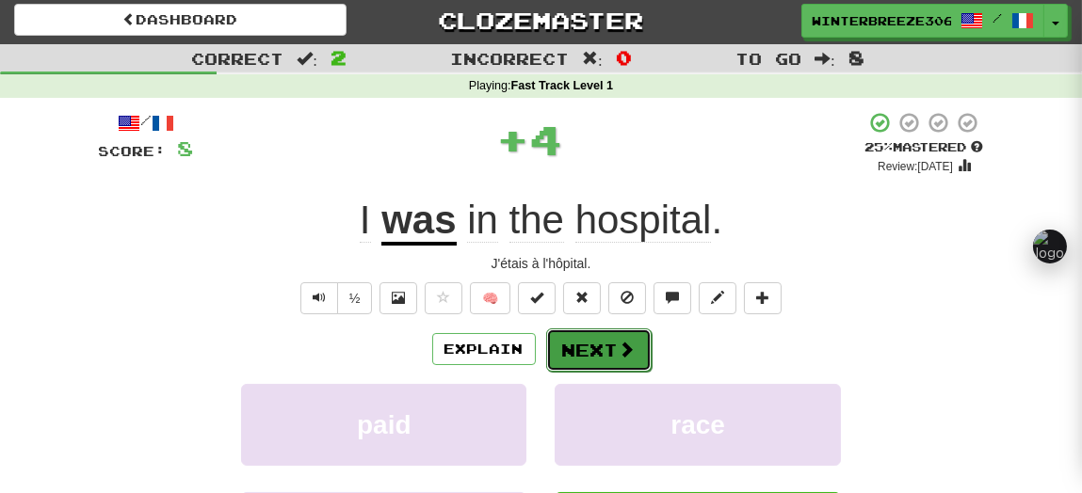
click at [575, 342] on button "Next" at bounding box center [598, 350] width 105 height 43
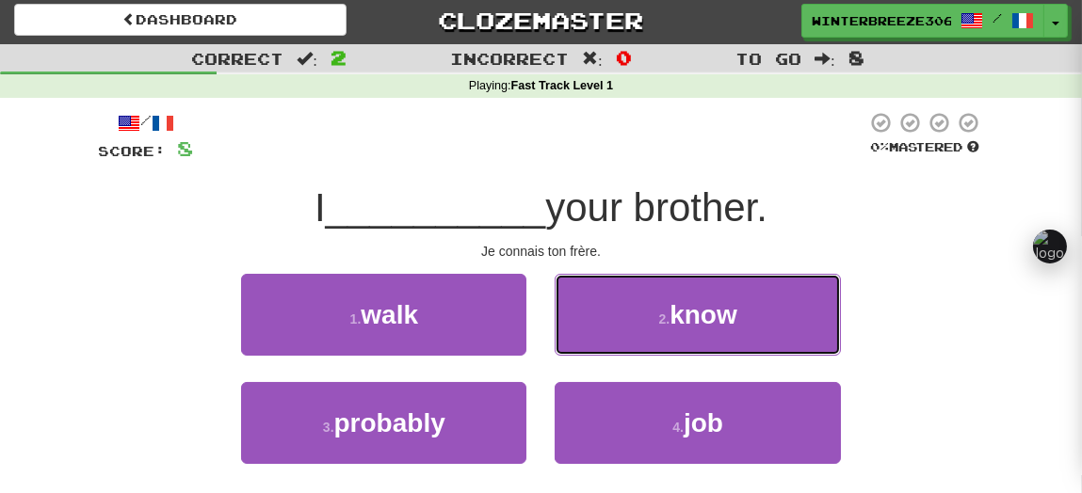
click at [575, 342] on button "2 . know" at bounding box center [696, 315] width 285 height 82
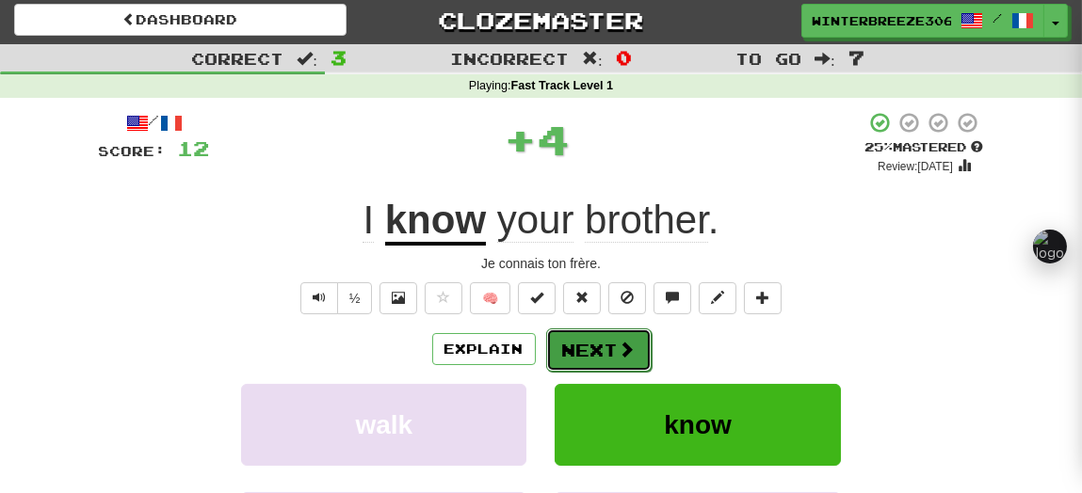
click at [571, 367] on button "Next" at bounding box center [598, 350] width 105 height 43
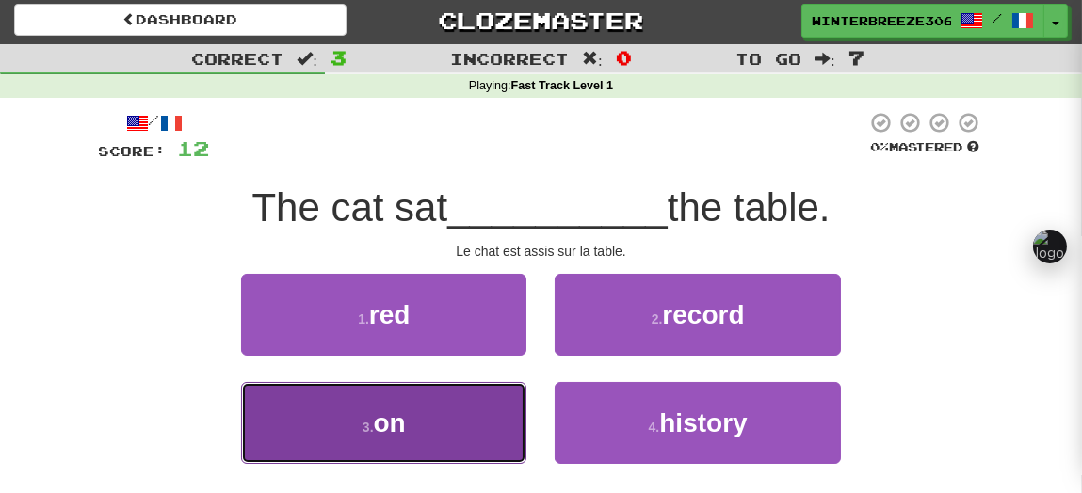
click at [494, 409] on button "3 . on" at bounding box center [383, 423] width 285 height 82
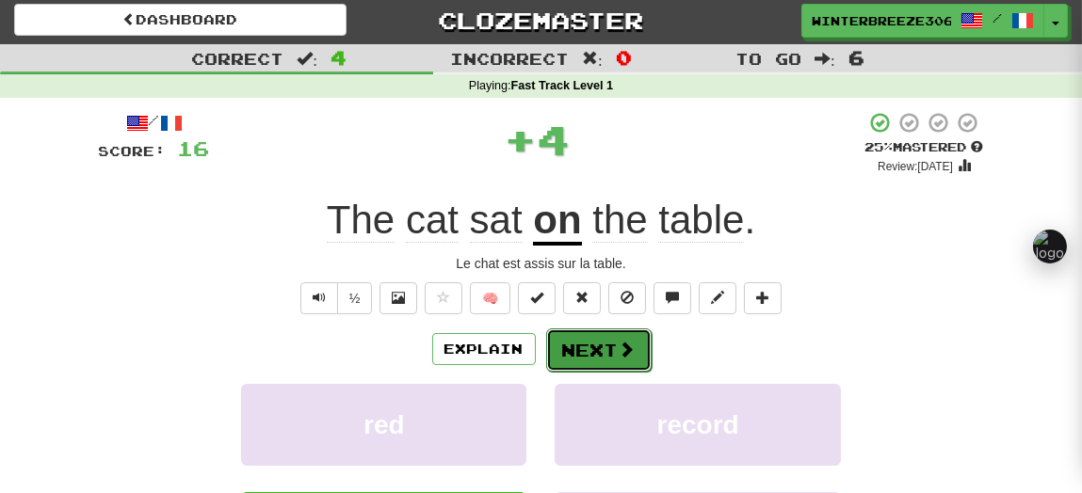
click at [582, 365] on button "Next" at bounding box center [598, 350] width 105 height 43
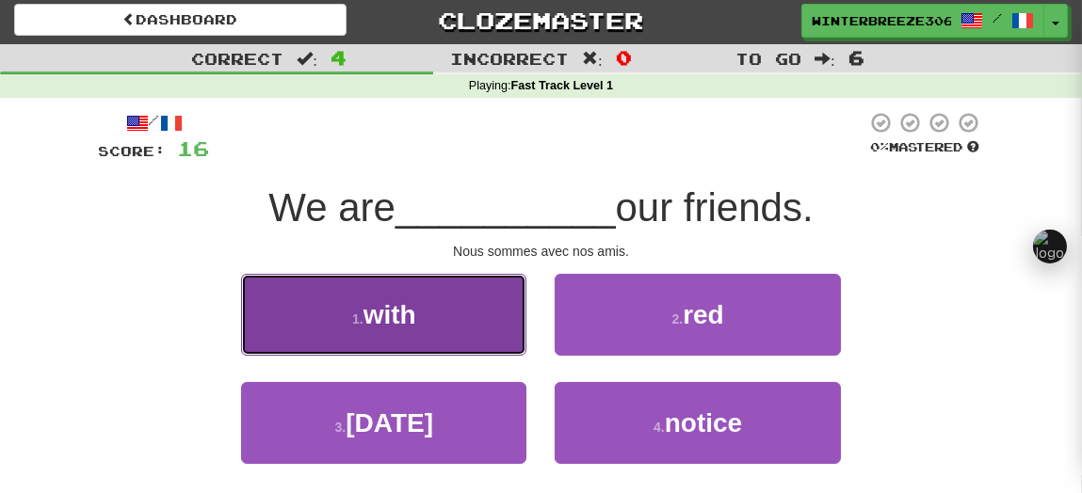
click at [465, 313] on button "1 . with" at bounding box center [383, 315] width 285 height 82
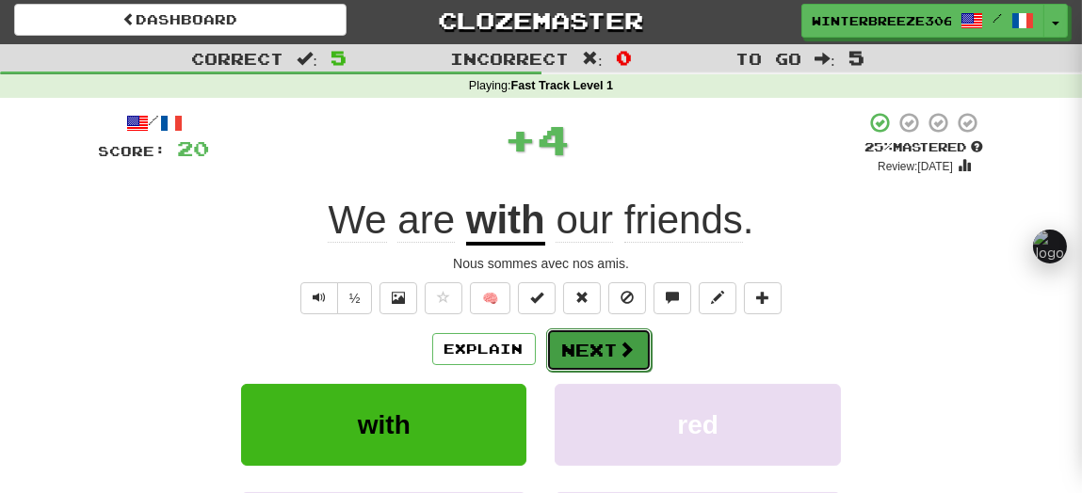
click at [583, 329] on button "Next" at bounding box center [598, 350] width 105 height 43
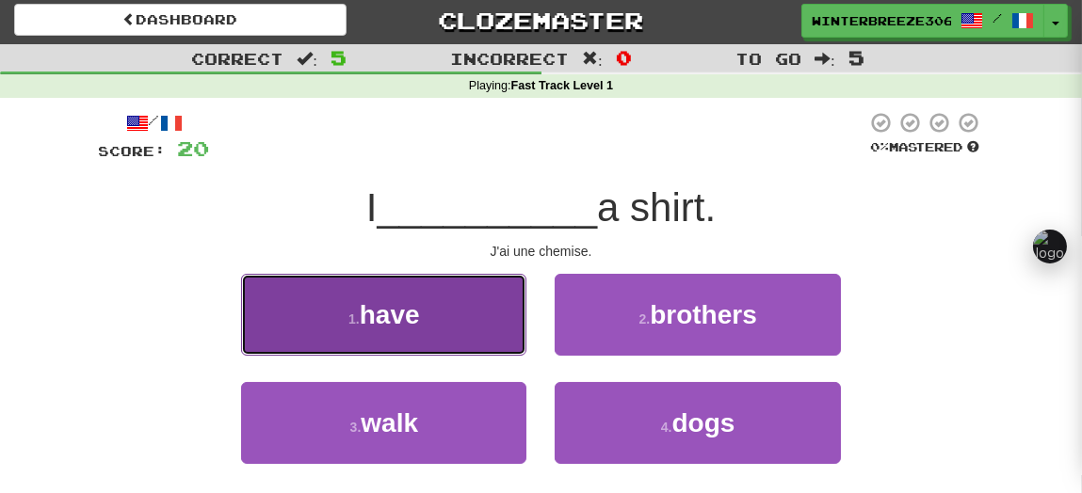
click at [482, 347] on button "1 . have" at bounding box center [383, 315] width 285 height 82
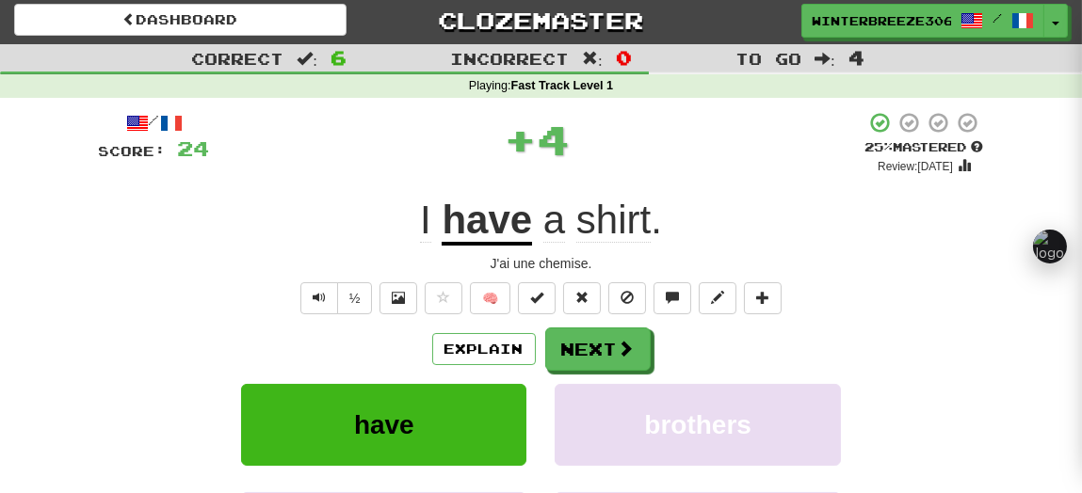
click at [578, 370] on div "Explain Next have brothers walk dogs Learn more: have brothers walk dogs" at bounding box center [541, 479] width 885 height 302
click at [580, 355] on button "Next" at bounding box center [598, 350] width 105 height 43
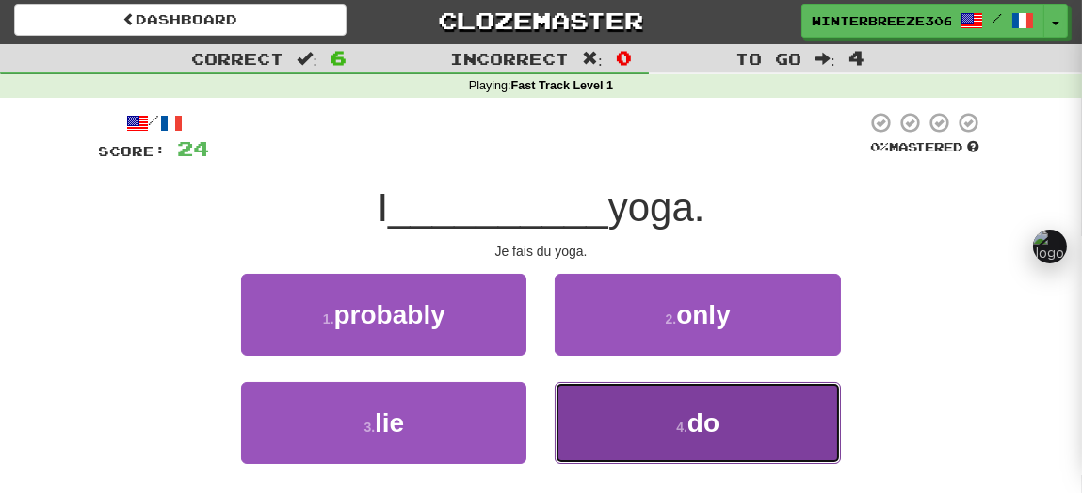
click at [582, 412] on button "4 . do" at bounding box center [696, 423] width 285 height 82
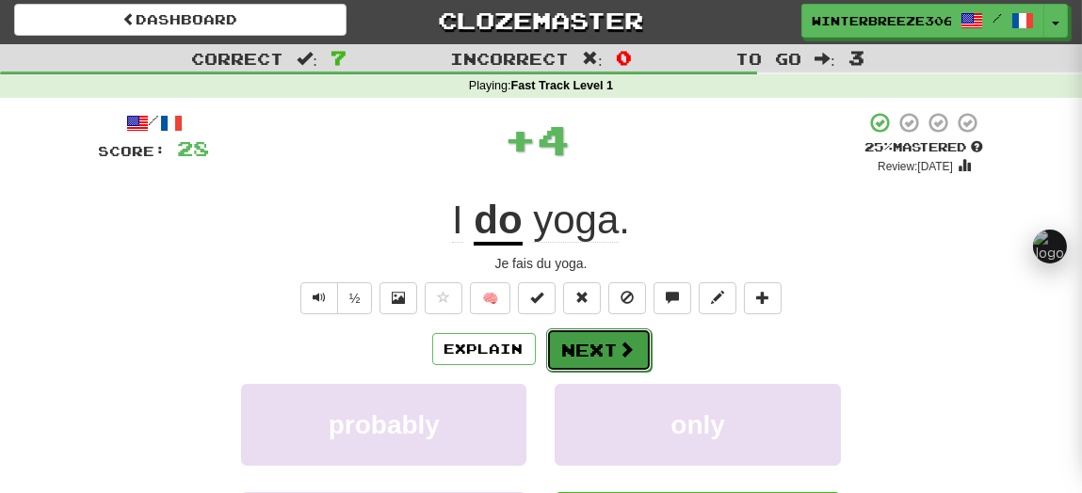
click at [594, 349] on button "Next" at bounding box center [598, 350] width 105 height 43
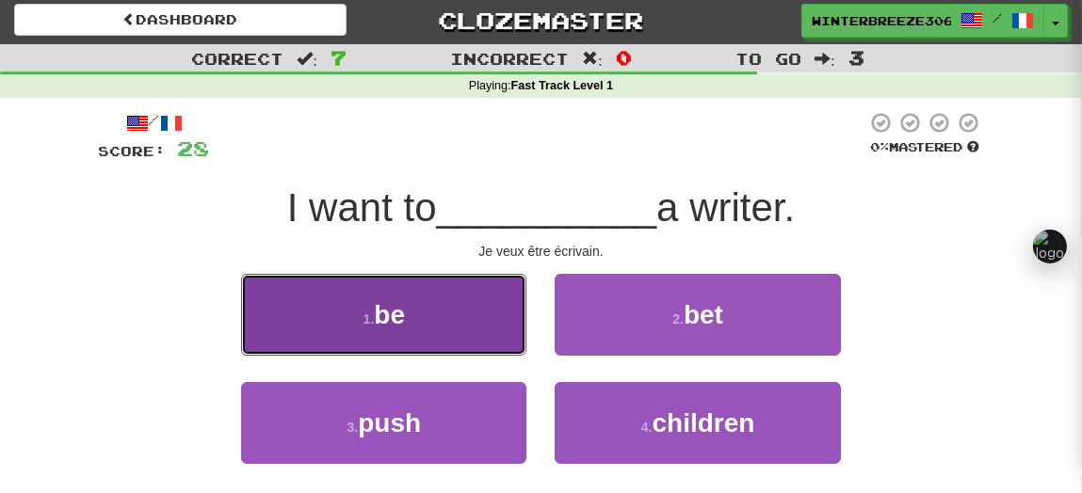
click at [494, 349] on button "1 . be" at bounding box center [383, 315] width 285 height 82
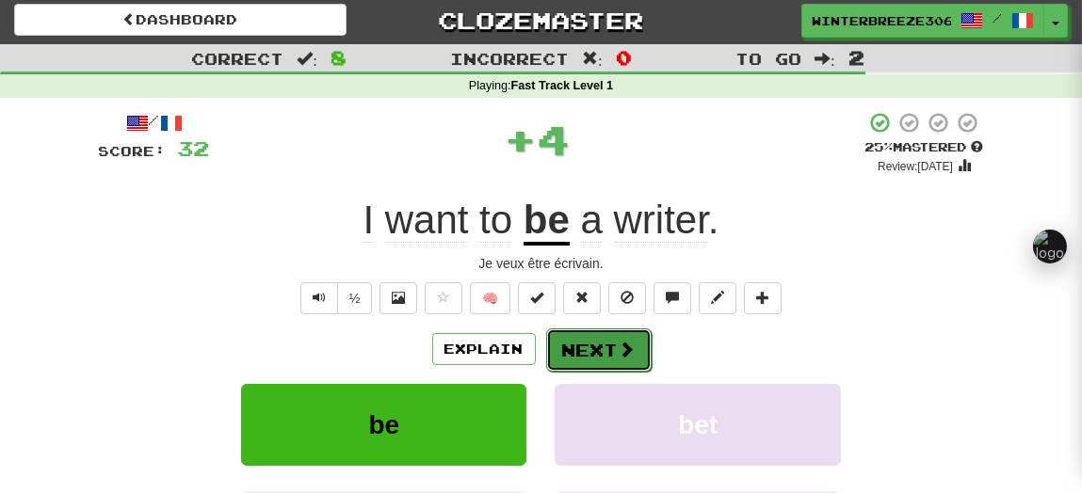
click at [602, 351] on button "Next" at bounding box center [598, 350] width 105 height 43
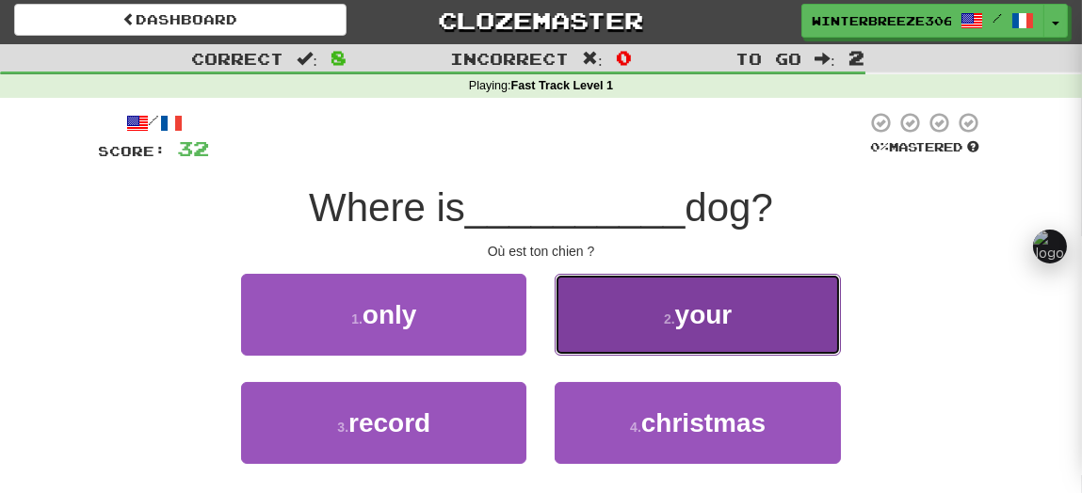
click at [701, 311] on span "your" at bounding box center [703, 314] width 57 height 29
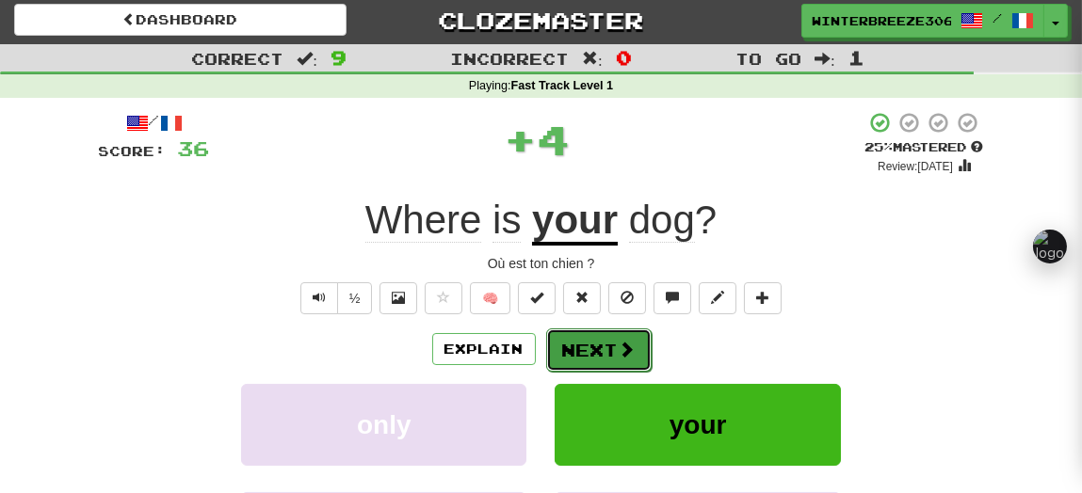
click at [611, 333] on button "Next" at bounding box center [598, 350] width 105 height 43
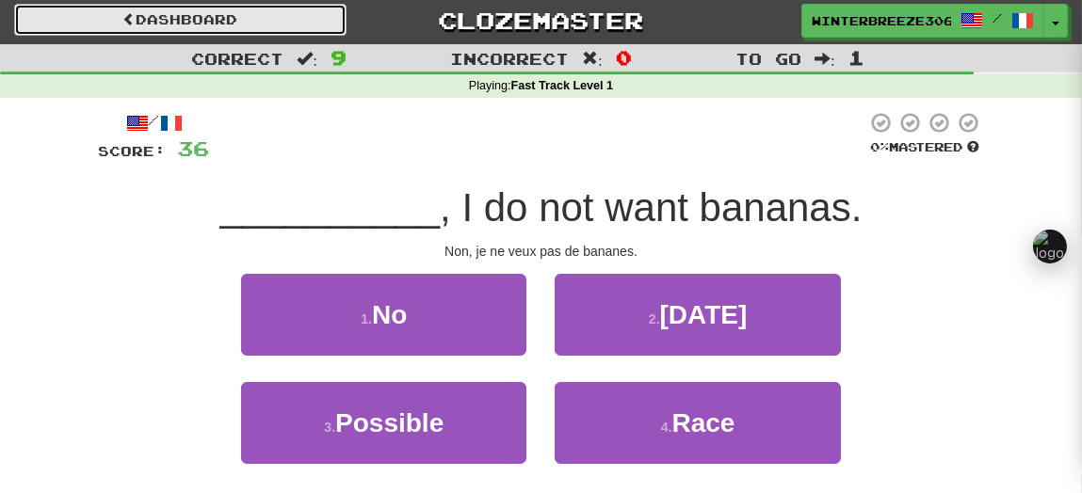
click at [230, 16] on link "Dashboard" at bounding box center [180, 20] width 332 height 32
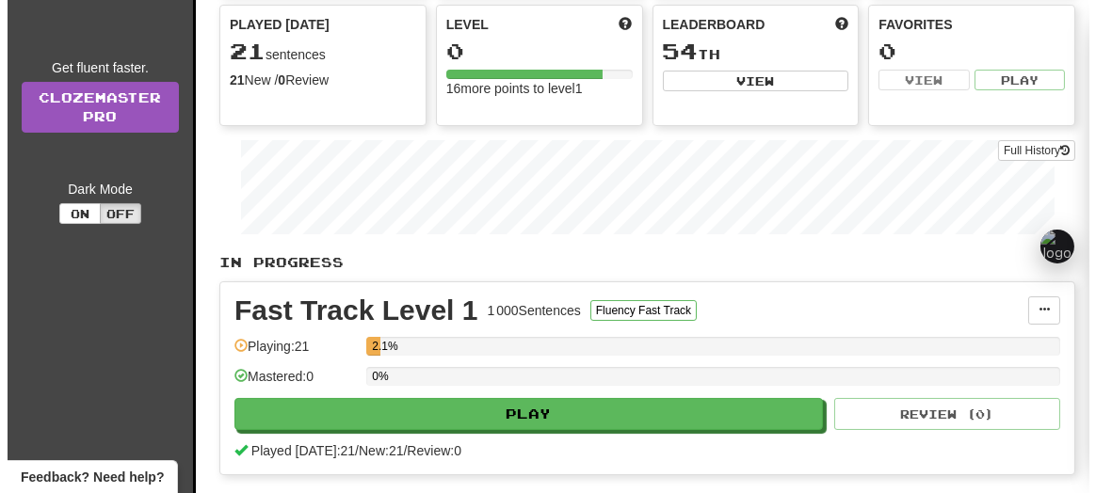
scroll to position [187, 0]
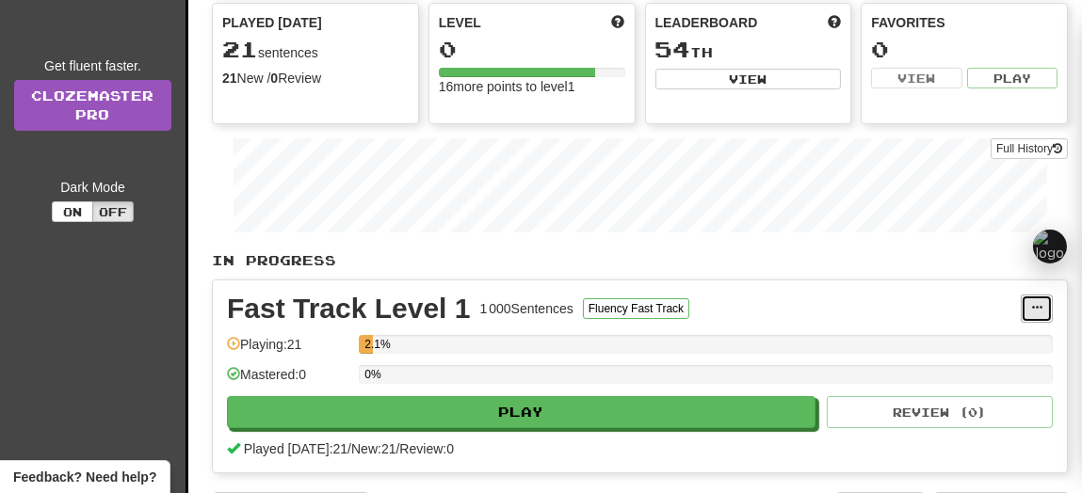
click at [1034, 302] on span at bounding box center [1036, 307] width 11 height 11
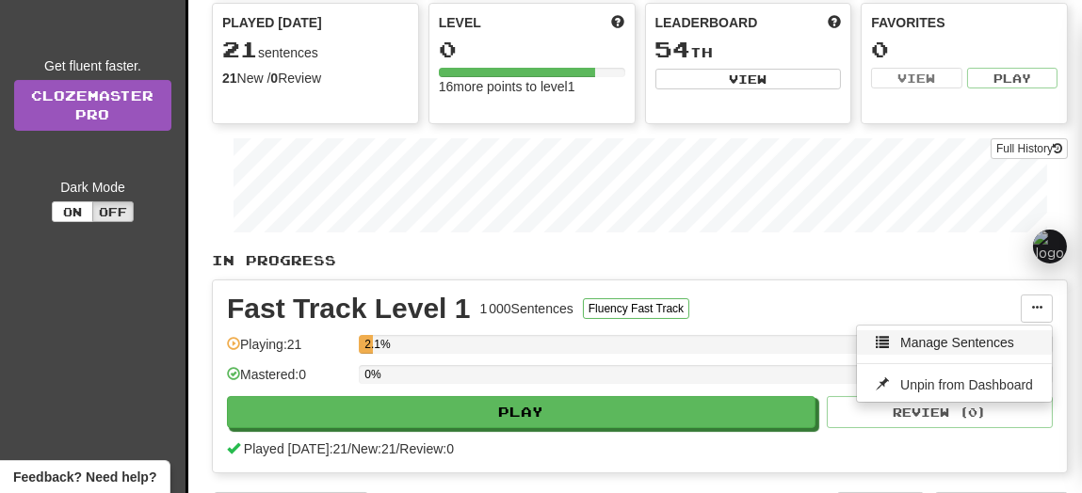
click at [960, 335] on span "Manage Sentences" at bounding box center [957, 342] width 114 height 15
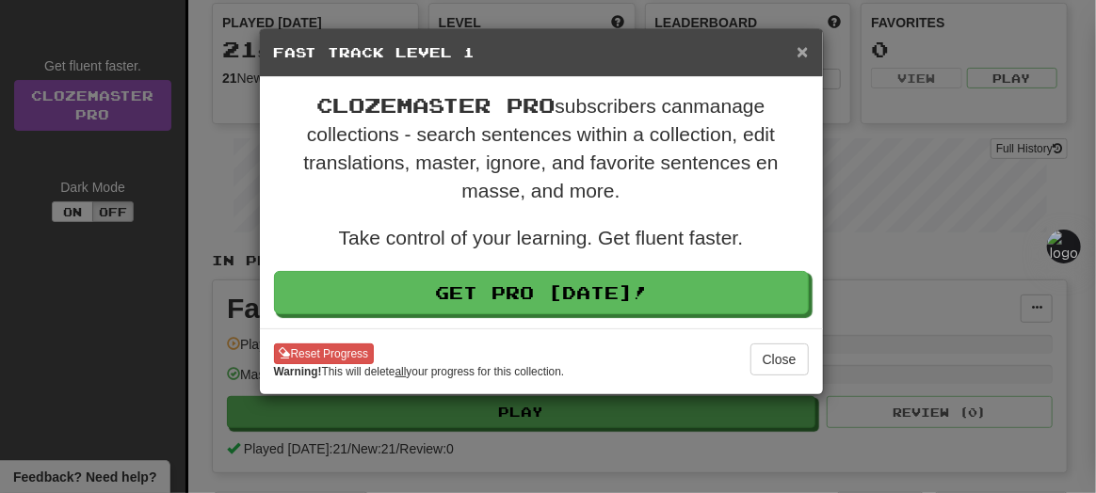
click at [808, 54] on span "×" at bounding box center [801, 51] width 11 height 22
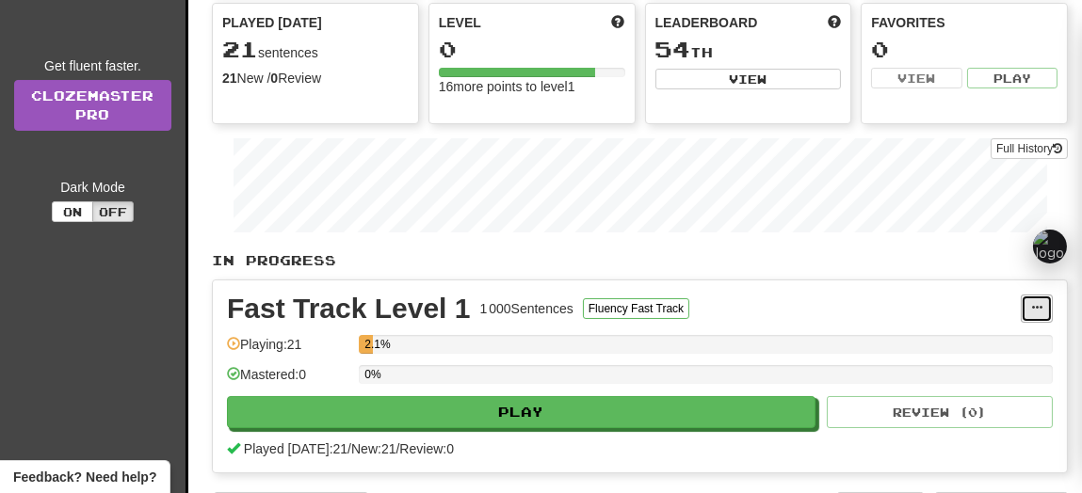
click at [1030, 312] on button at bounding box center [1036, 309] width 32 height 28
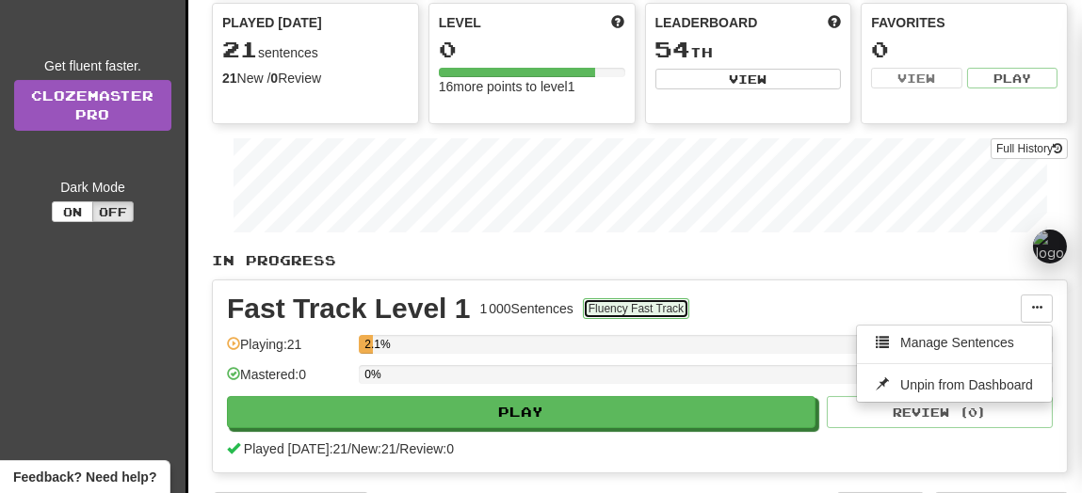
click at [655, 312] on button "Fluency Fast Track" at bounding box center [636, 308] width 106 height 21
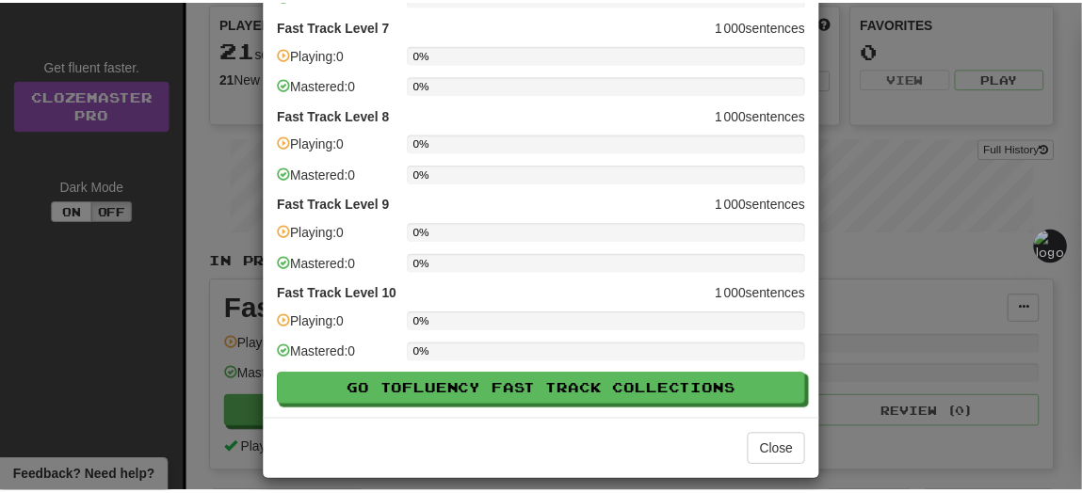
scroll to position [626, 0]
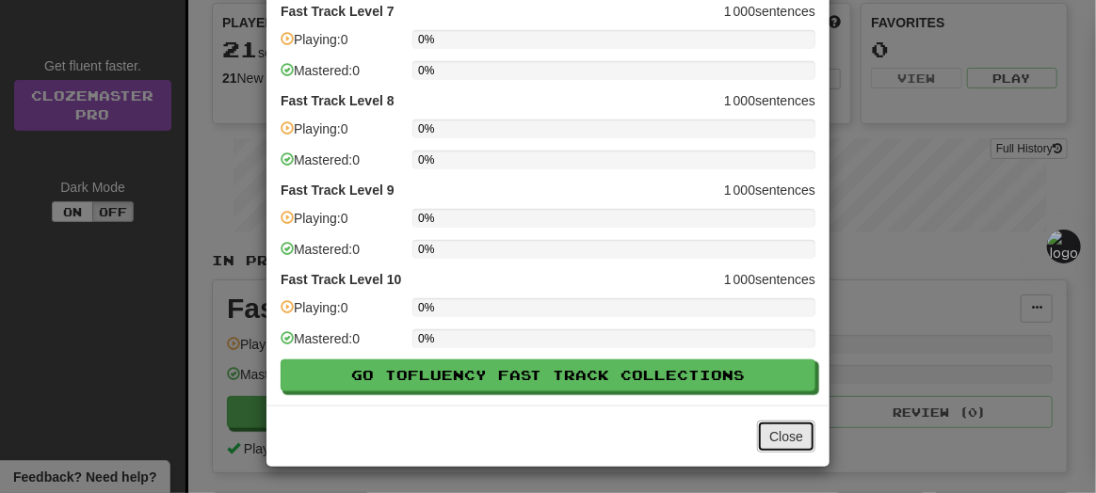
click at [774, 432] on button "Close" at bounding box center [786, 437] width 58 height 32
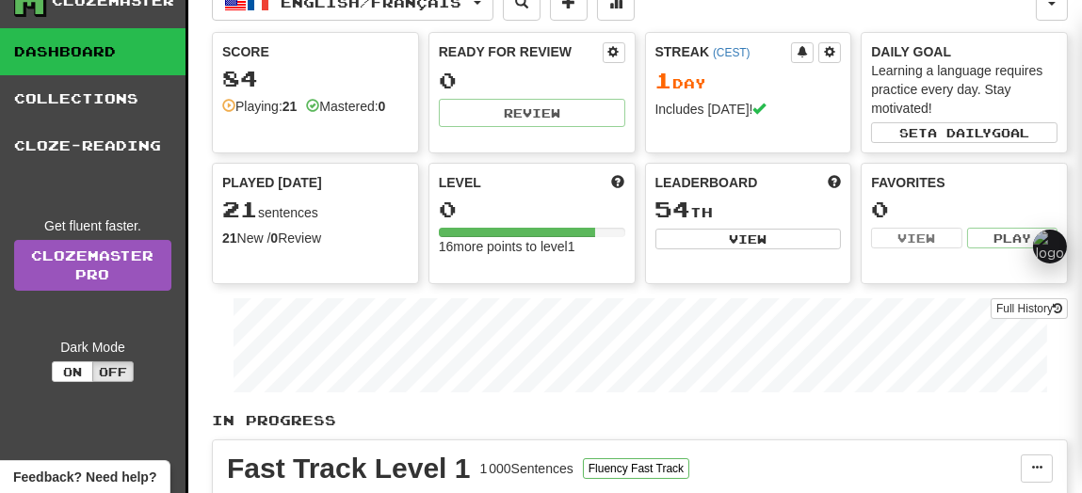
scroll to position [49, 0]
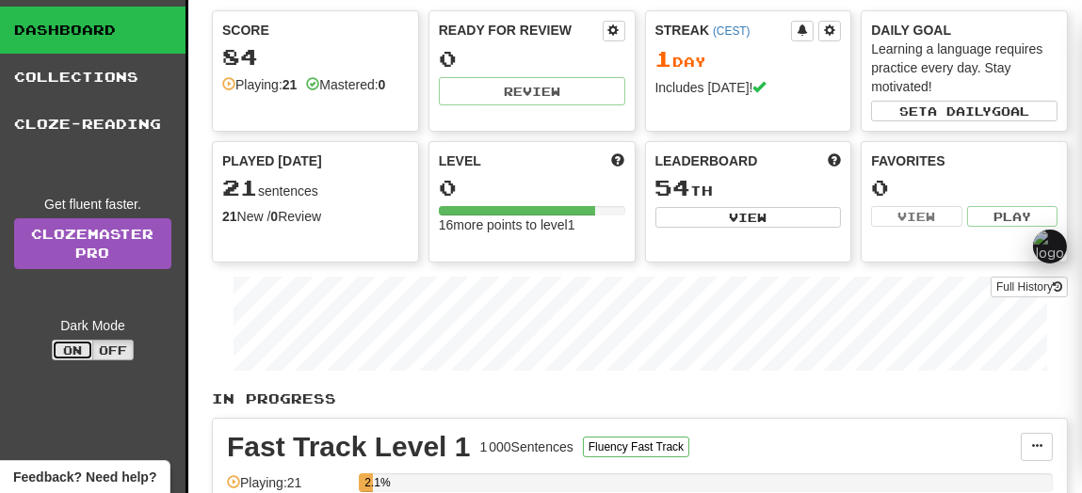
click at [88, 347] on button "On" at bounding box center [72, 350] width 41 height 21
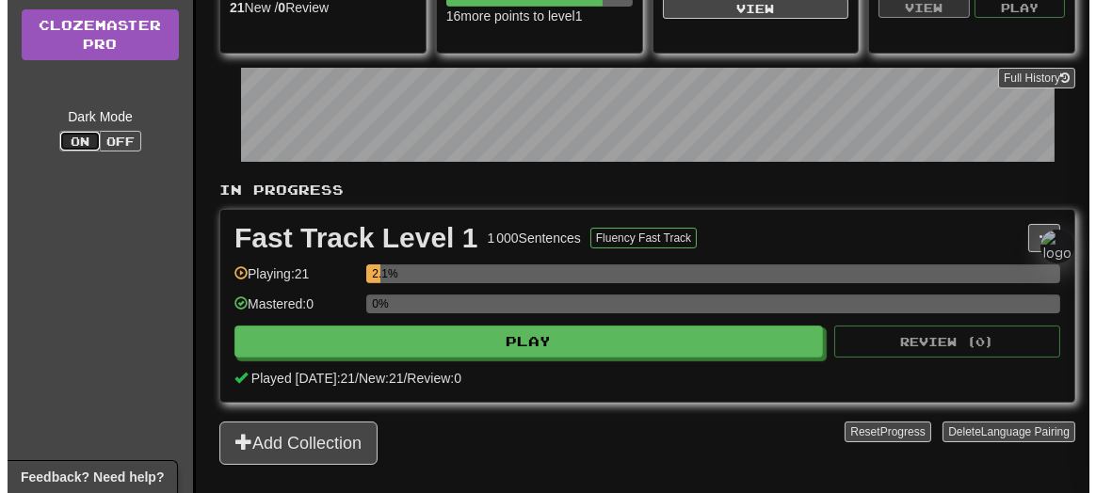
scroll to position [256, 0]
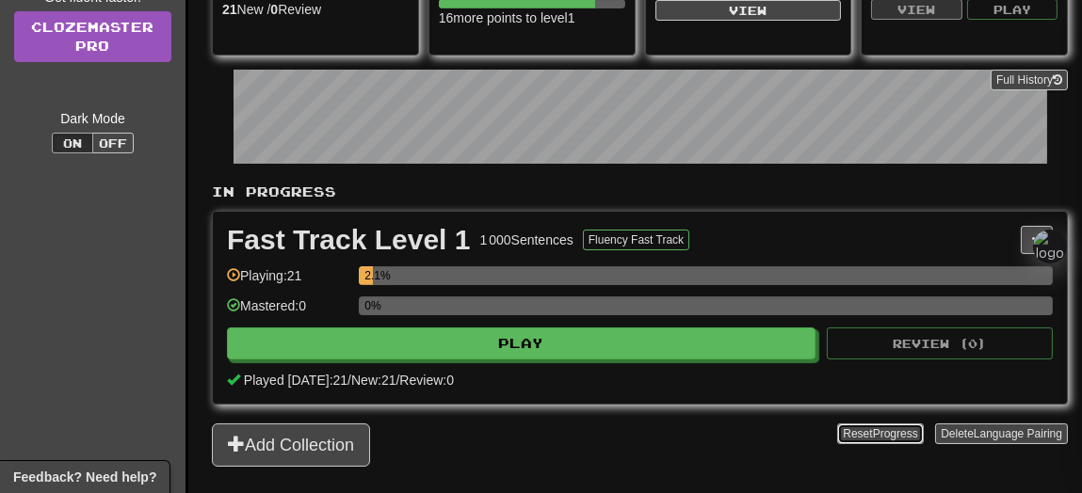
click at [858, 424] on button "Reset Progress" at bounding box center [880, 434] width 86 height 21
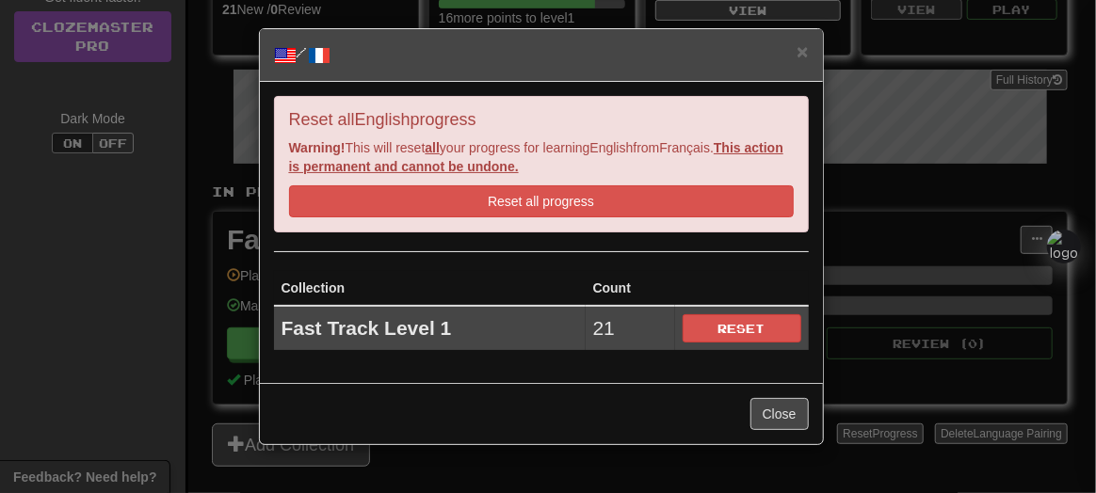
click at [795, 46] on h5 "/" at bounding box center [541, 55] width 535 height 24
click at [805, 46] on span "×" at bounding box center [801, 51] width 11 height 22
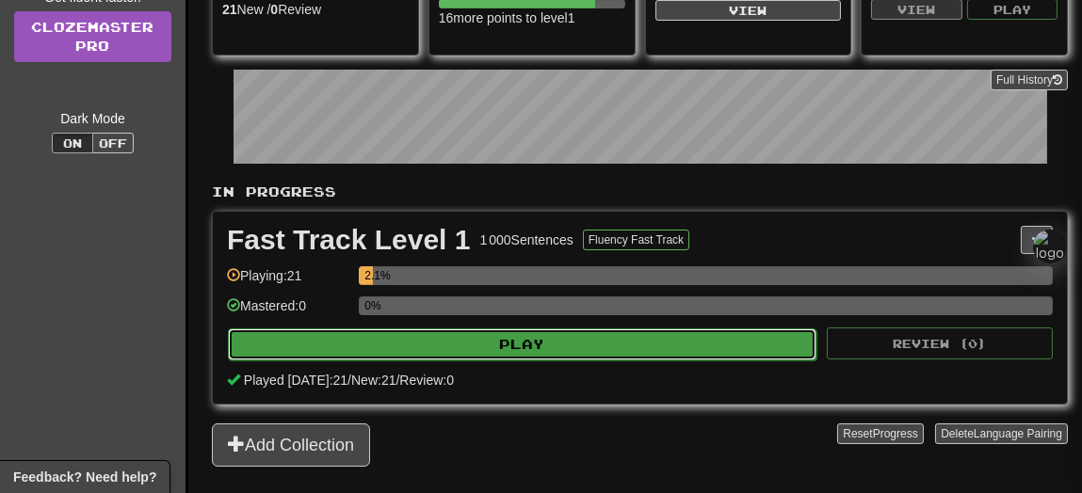
click at [735, 352] on button "Play" at bounding box center [522, 345] width 588 height 32
select select "**"
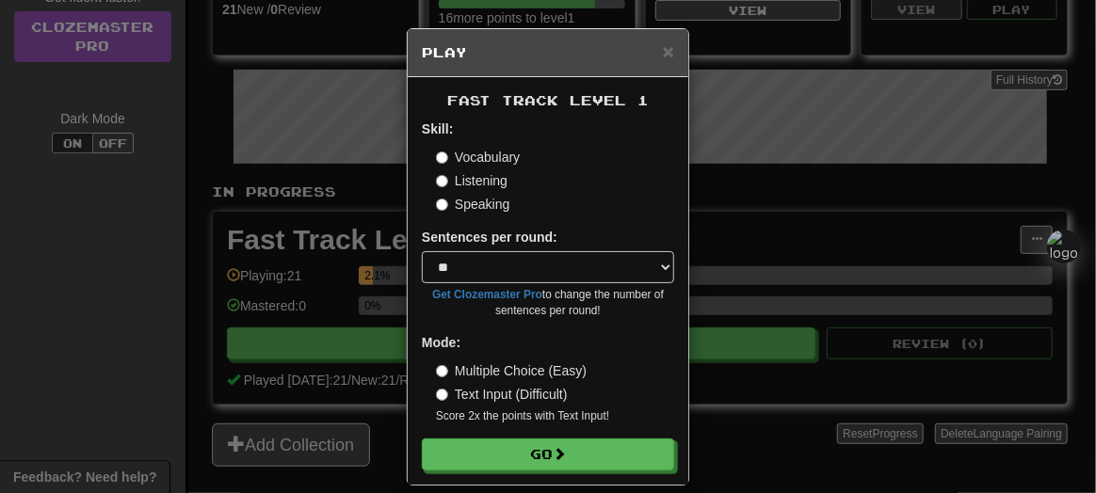
click at [479, 181] on label "Listening" at bounding box center [472, 180] width 72 height 19
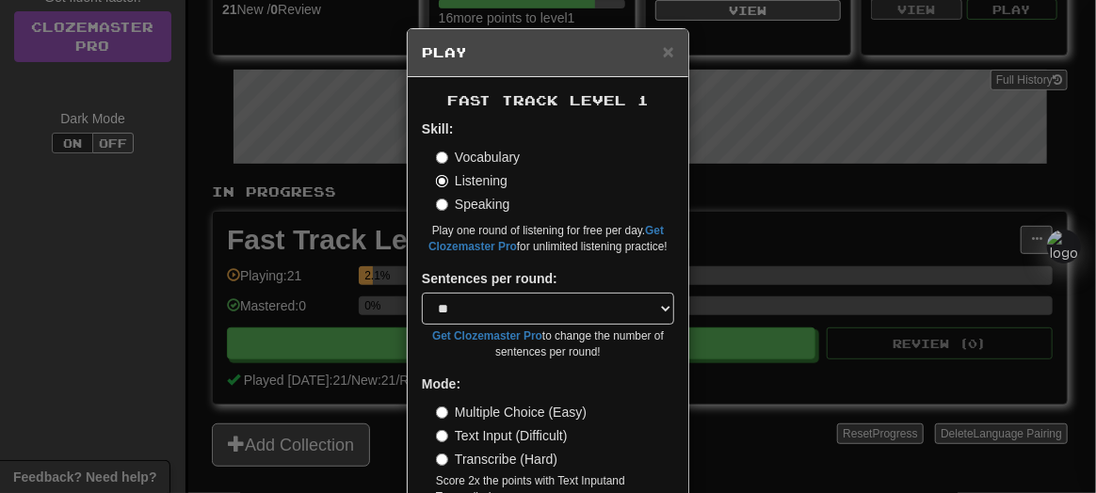
scroll to position [100, 0]
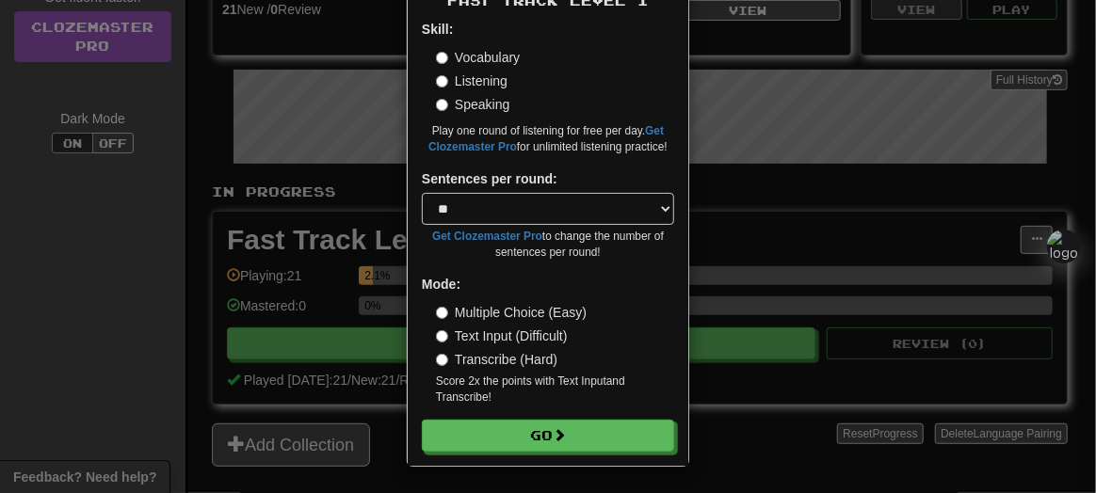
click at [514, 337] on label "Text Input (Difficult)" at bounding box center [502, 336] width 132 height 19
click at [500, 361] on label "Transcribe (Hard)" at bounding box center [496, 359] width 121 height 19
click at [520, 329] on label "Text Input (Difficult)" at bounding box center [502, 336] width 132 height 19
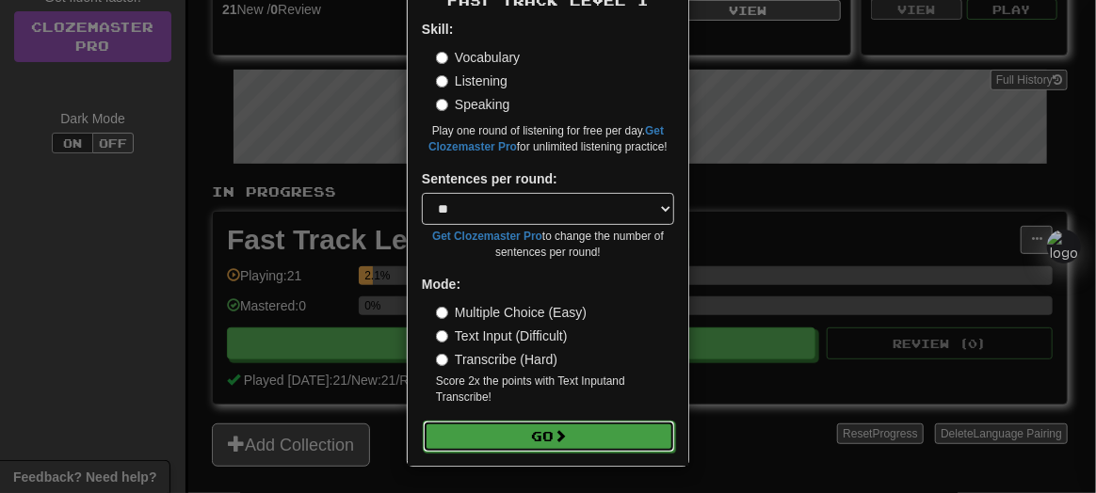
click at [533, 431] on button "Go" at bounding box center [549, 437] width 252 height 32
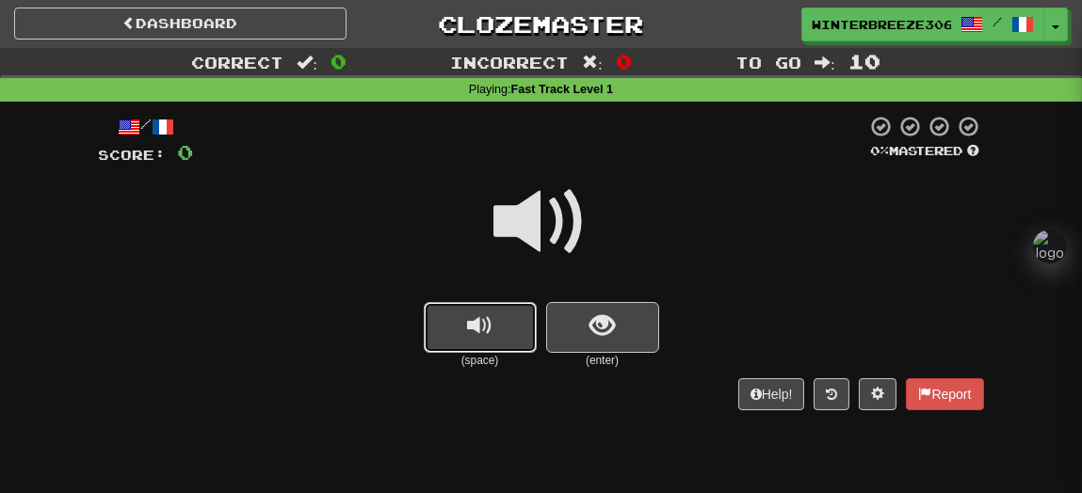
click at [484, 345] on button "replay audio" at bounding box center [480, 327] width 113 height 51
click at [539, 259] on span at bounding box center [541, 222] width 94 height 94
click at [544, 229] on span at bounding box center [541, 222] width 94 height 94
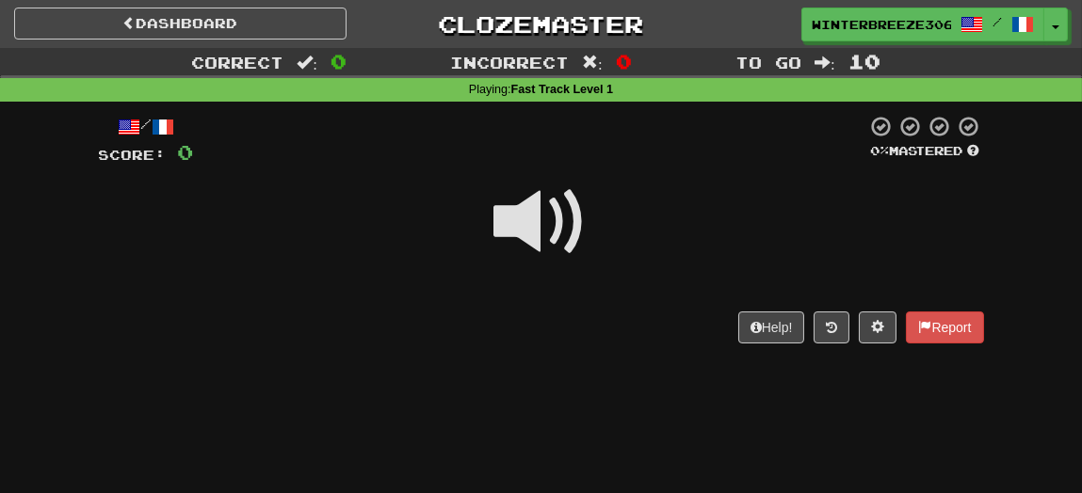
click at [533, 234] on span at bounding box center [541, 222] width 94 height 94
click at [544, 237] on span at bounding box center [541, 222] width 94 height 94
click at [847, 331] on div "Help! Report" at bounding box center [541, 328] width 885 height 32
click at [842, 331] on button at bounding box center [831, 328] width 36 height 32
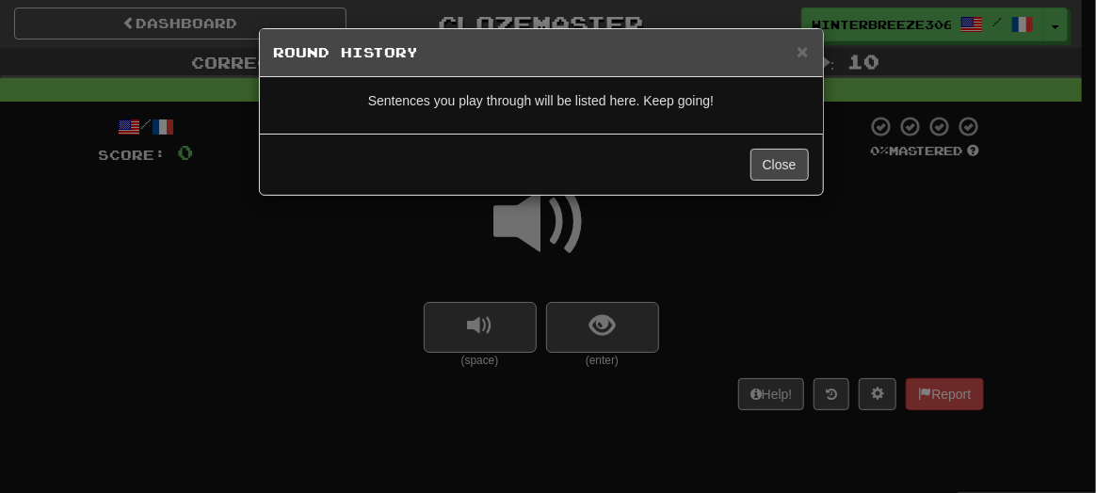
click at [614, 148] on div "Close" at bounding box center [541, 164] width 563 height 61
click at [636, 331] on div "× Round History Sentences you play through will be listed here. Keep going! Clo…" at bounding box center [548, 246] width 1096 height 493
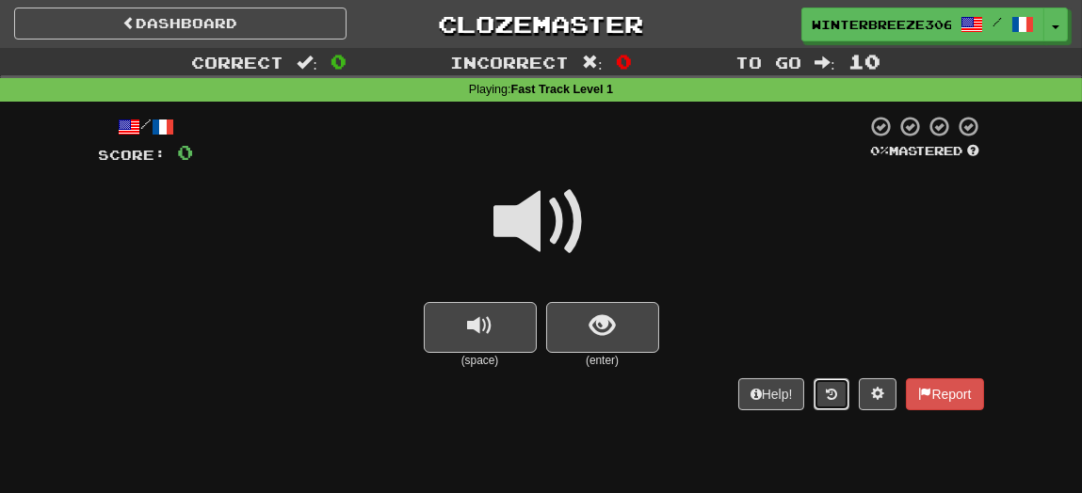
click at [841, 404] on button at bounding box center [831, 394] width 36 height 32
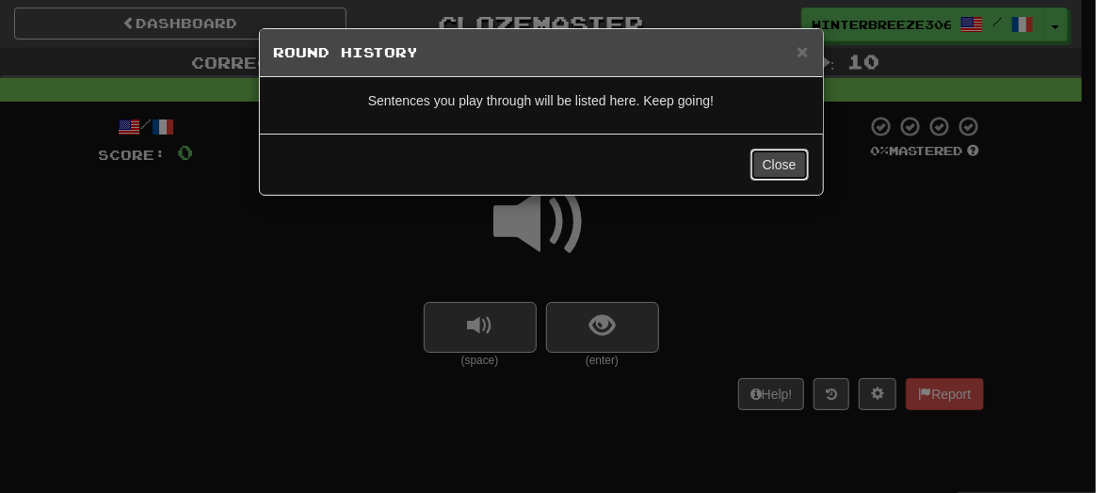
click at [765, 163] on button "Close" at bounding box center [779, 165] width 58 height 32
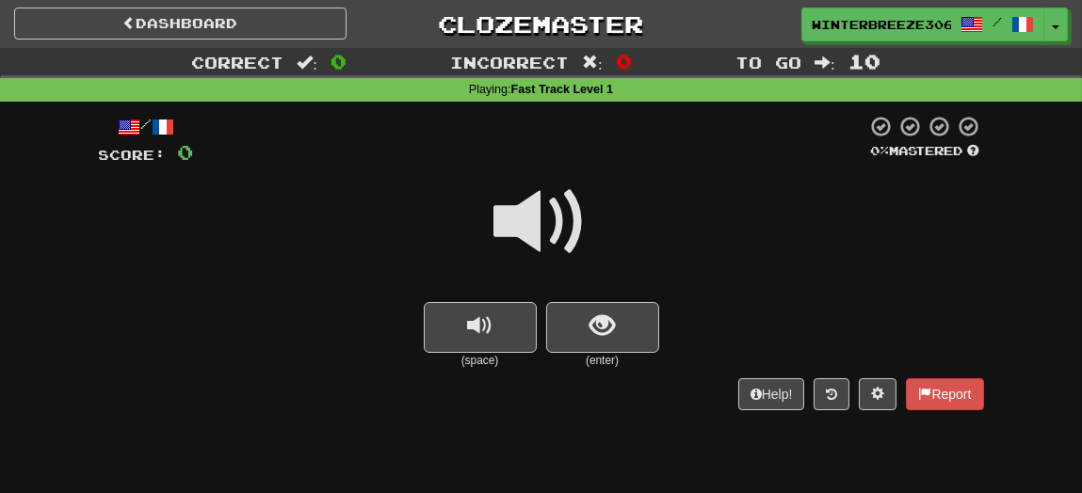
click at [613, 361] on small "(enter)" at bounding box center [602, 361] width 113 height 16
click at [619, 334] on button "show sentence" at bounding box center [602, 327] width 113 height 51
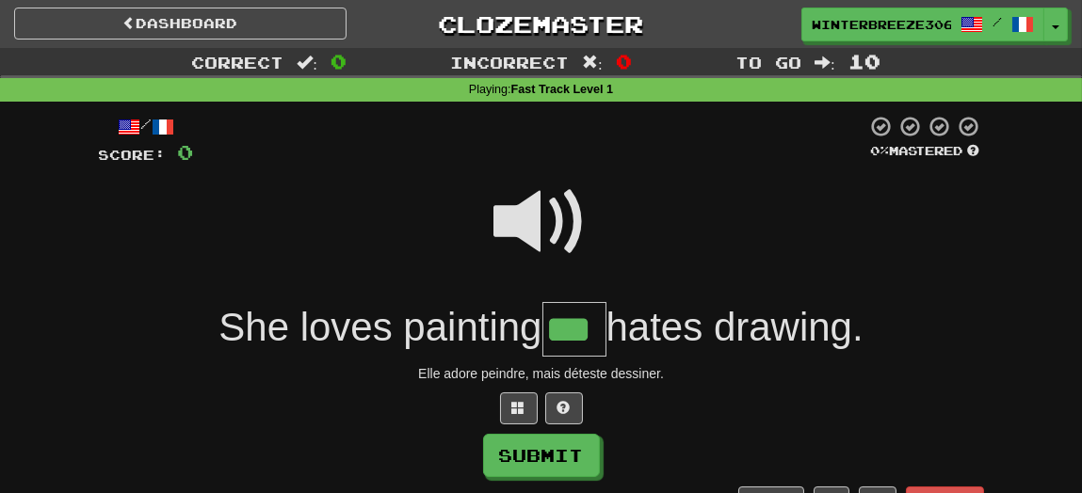
type input "***"
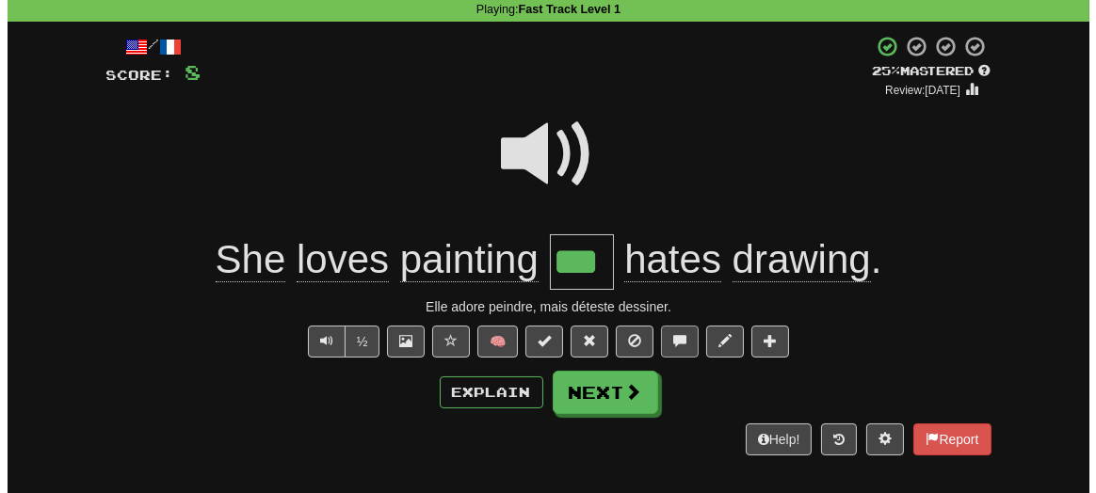
scroll to position [83, 0]
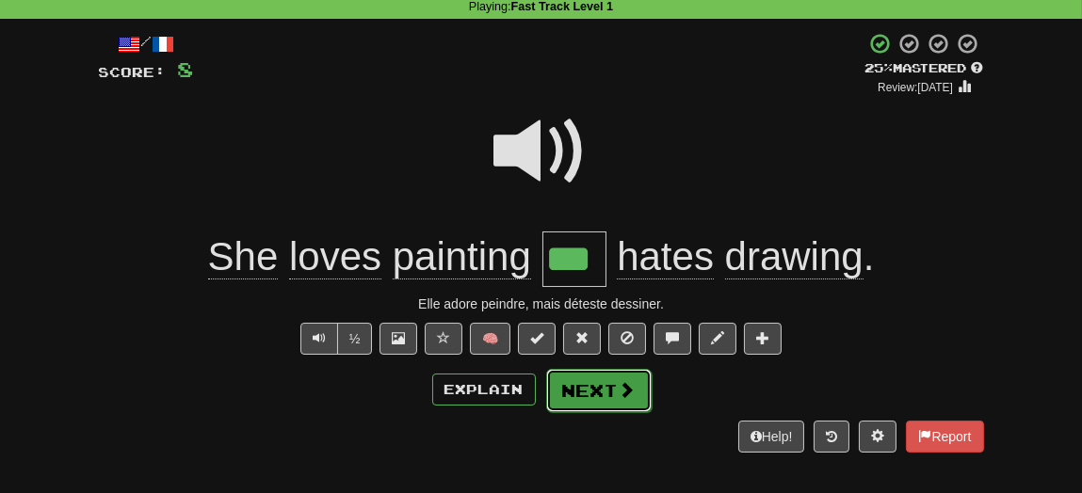
click at [606, 396] on button "Next" at bounding box center [598, 390] width 105 height 43
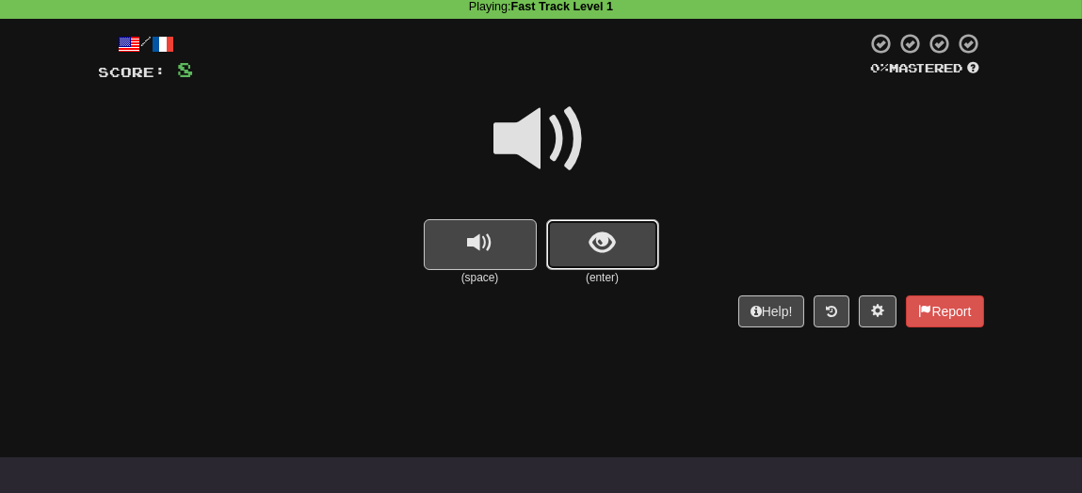
click at [591, 249] on span "show sentence" at bounding box center [601, 243] width 25 height 25
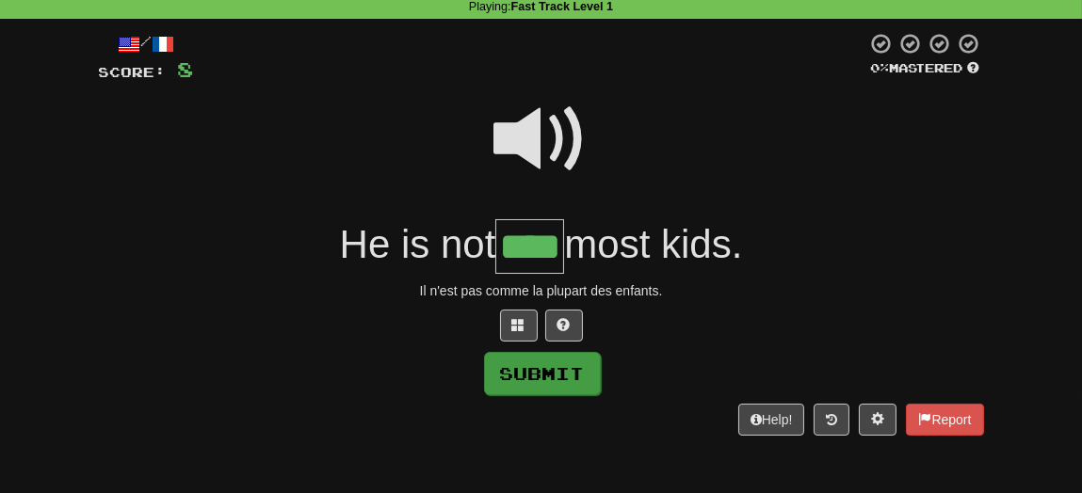
type input "****"
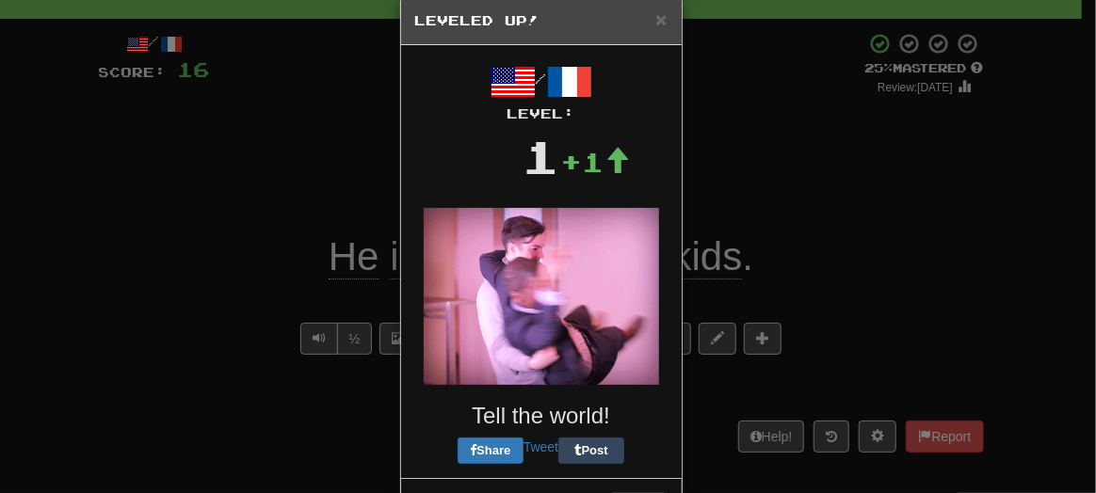
scroll to position [105, 0]
